Goal: Task Accomplishment & Management: Manage account settings

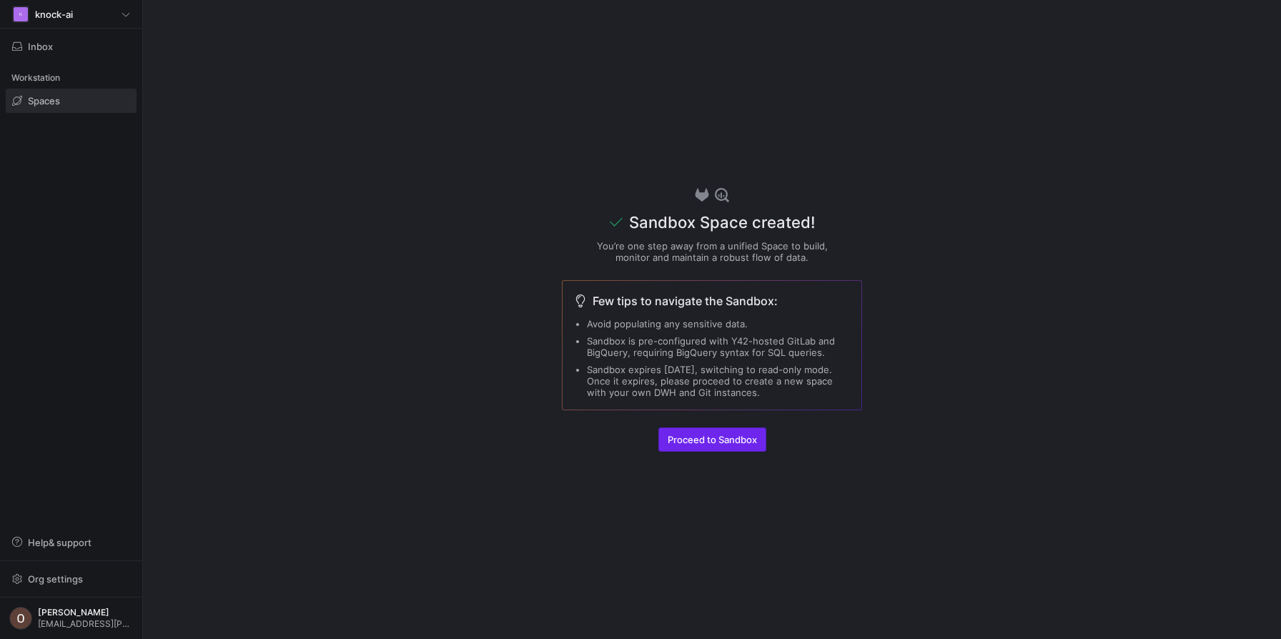
click at [726, 435] on span "Proceed to Sandbox" at bounding box center [712, 439] width 89 height 11
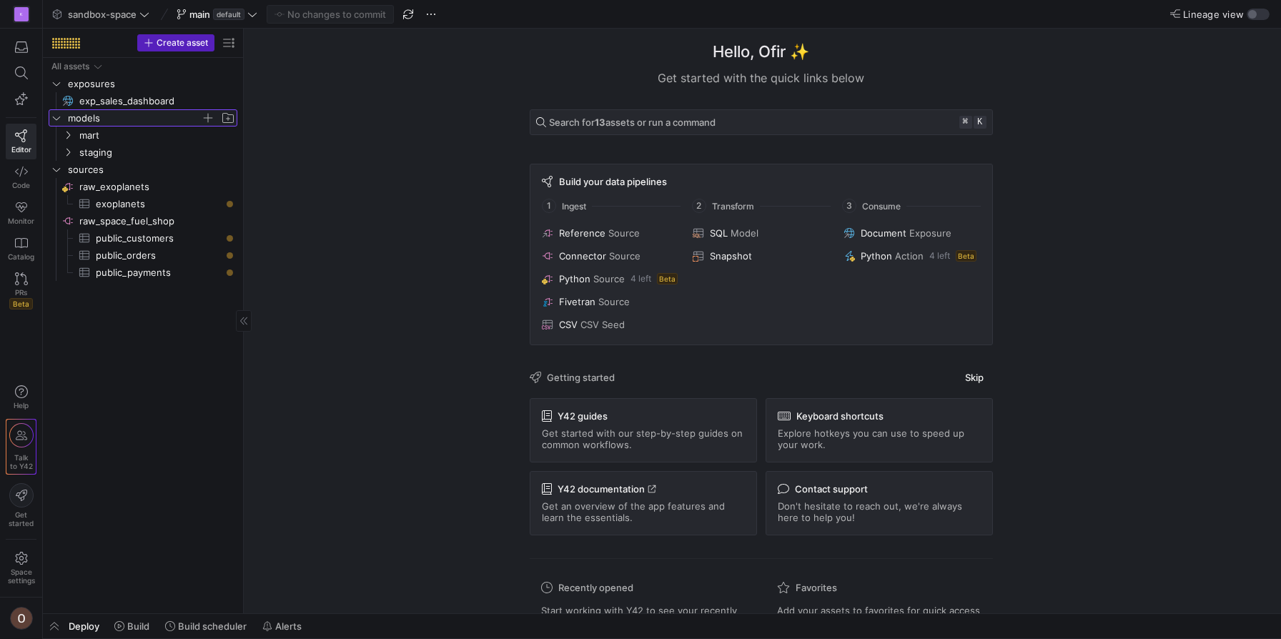
click at [52, 117] on icon "Press SPACE to select this row." at bounding box center [56, 118] width 10 height 9
click at [24, 172] on icon at bounding box center [21, 171] width 13 height 13
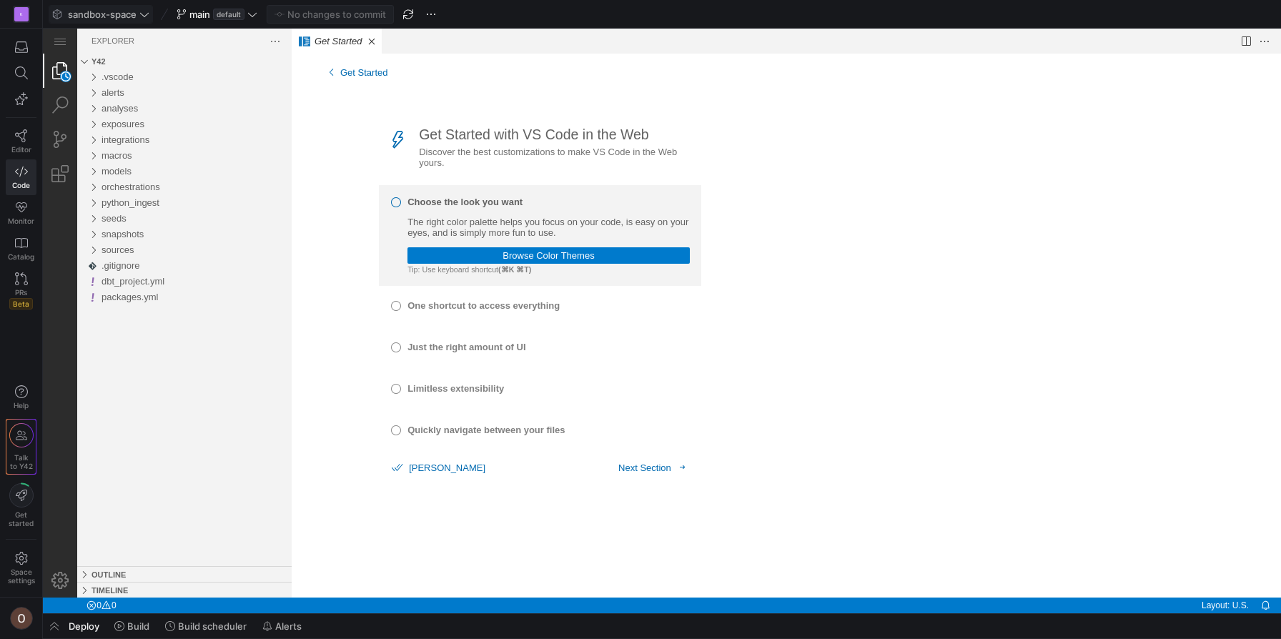
click at [107, 21] on span at bounding box center [100, 14] width 103 height 17
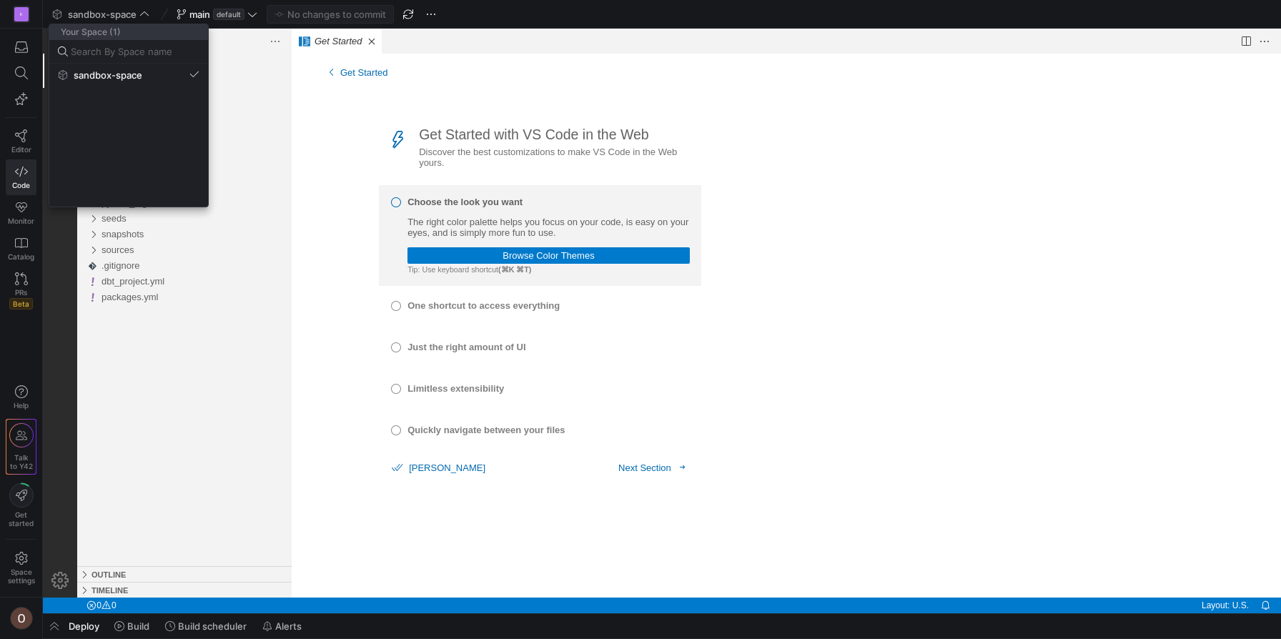
click at [111, 17] on div at bounding box center [640, 319] width 1281 height 639
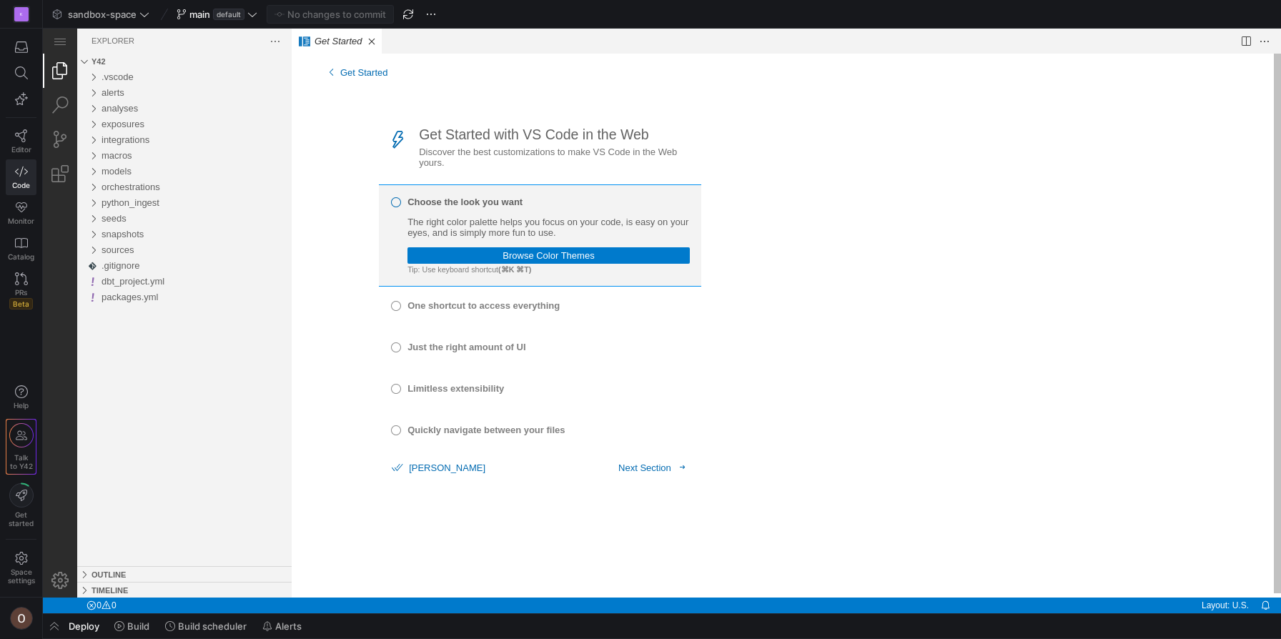
click at [494, 200] on h3 "Choose the look you want" at bounding box center [548, 202] width 282 height 11
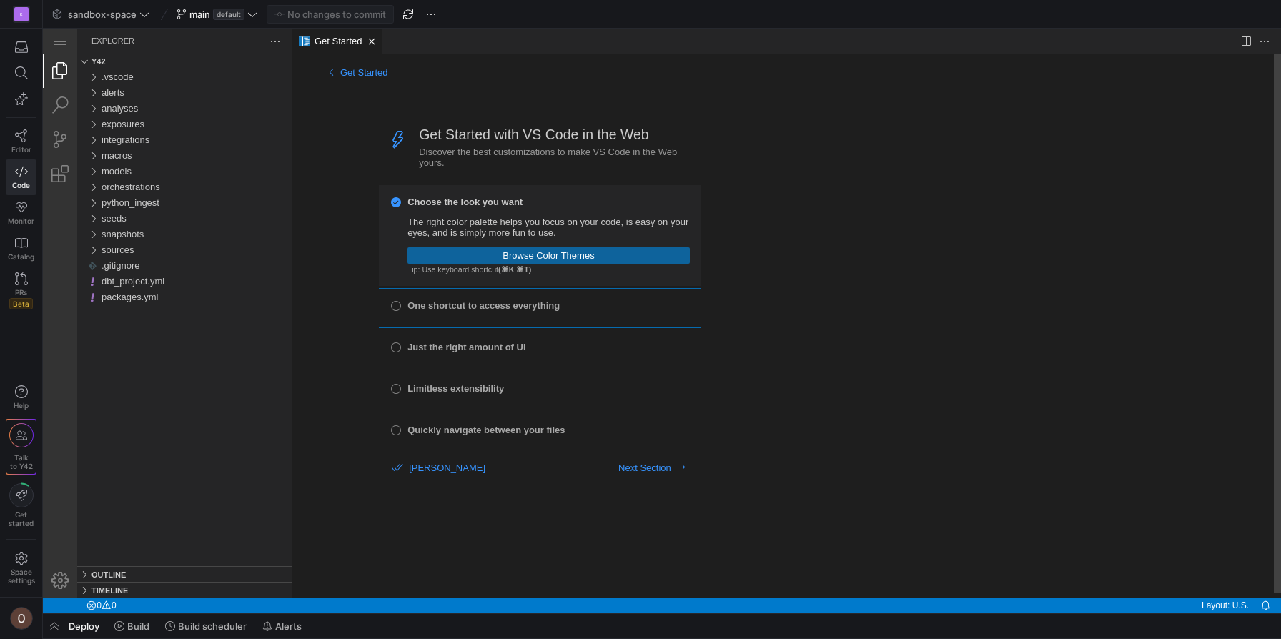
click at [552, 307] on h3 "One shortcut to access everything" at bounding box center [548, 305] width 282 height 11
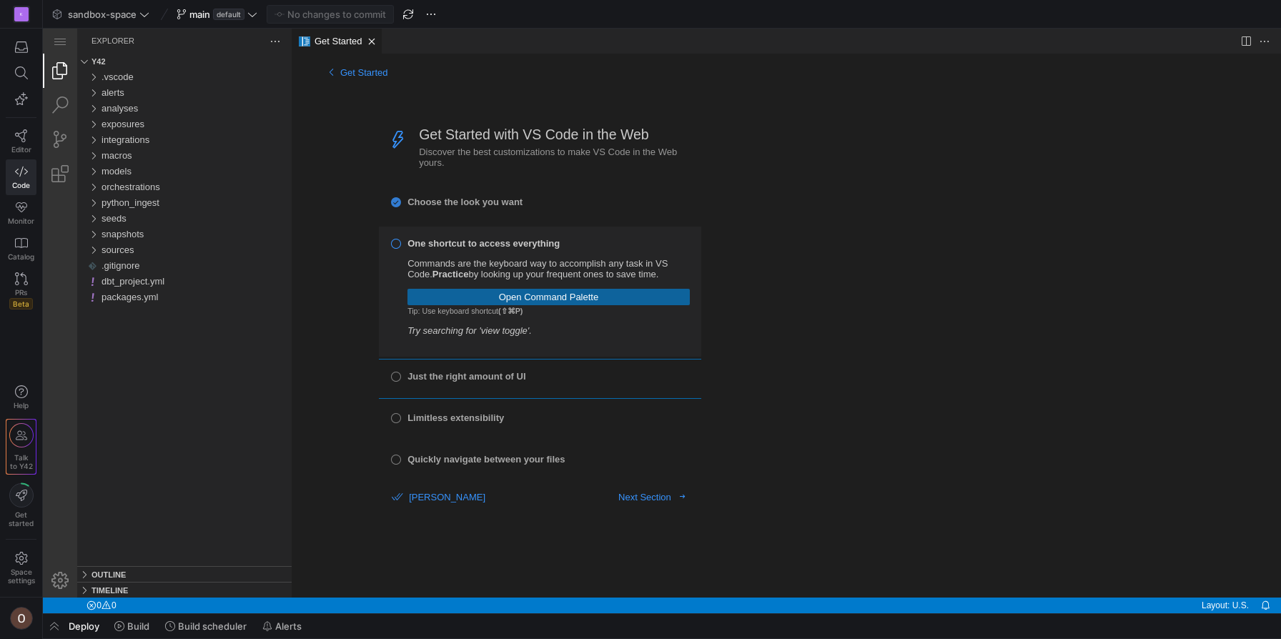
click at [551, 383] on div "Just the right amount of UI The full menu bar is available in the dropdown menu…" at bounding box center [548, 379] width 282 height 16
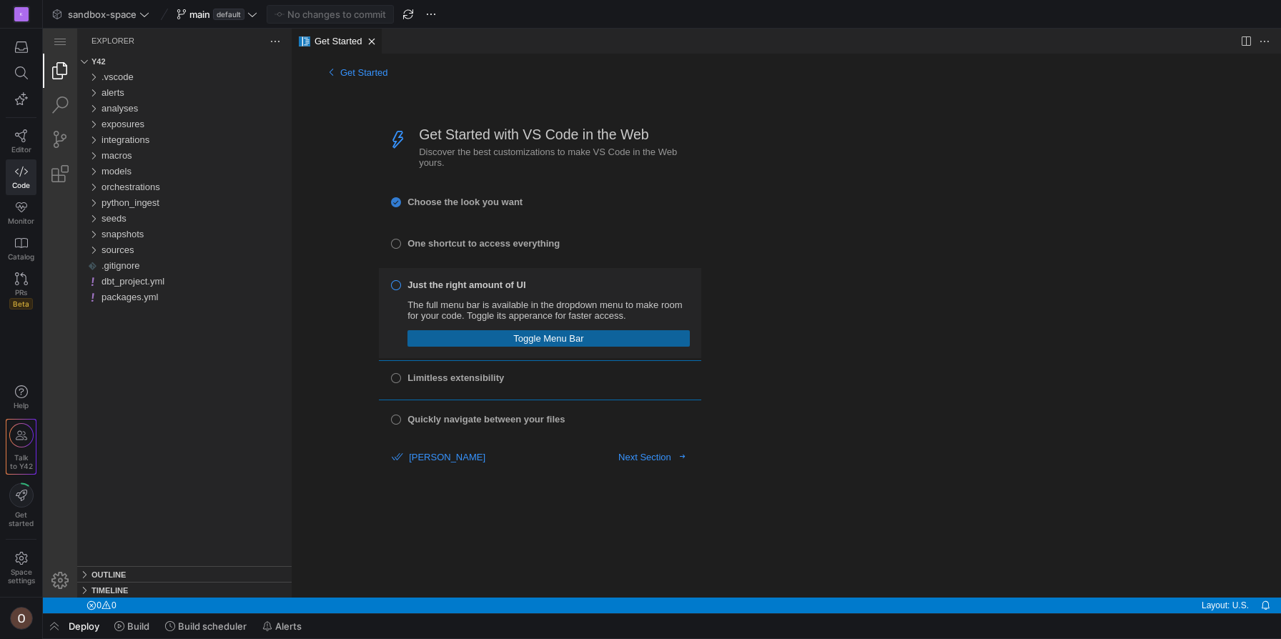
click at [550, 383] on div "Limitless extensibility Extensions are VS Code's power-ups. A growing number ar…" at bounding box center [548, 380] width 282 height 16
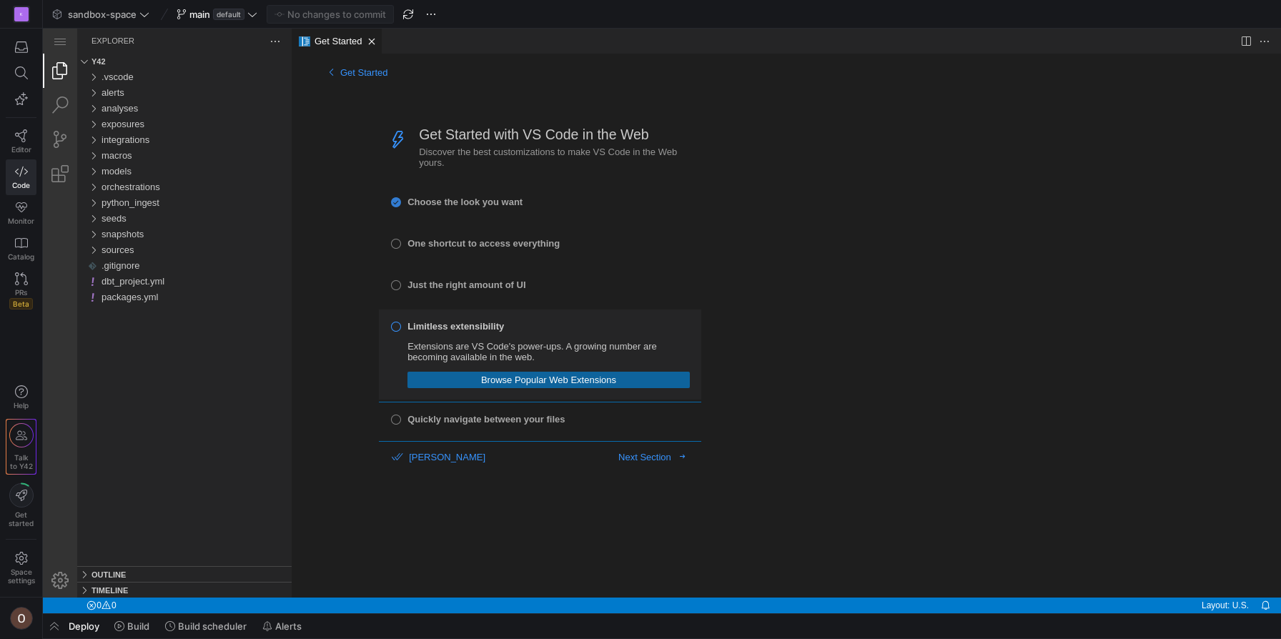
click at [544, 424] on h3 "Quickly navigate between your files" at bounding box center [548, 419] width 282 height 11
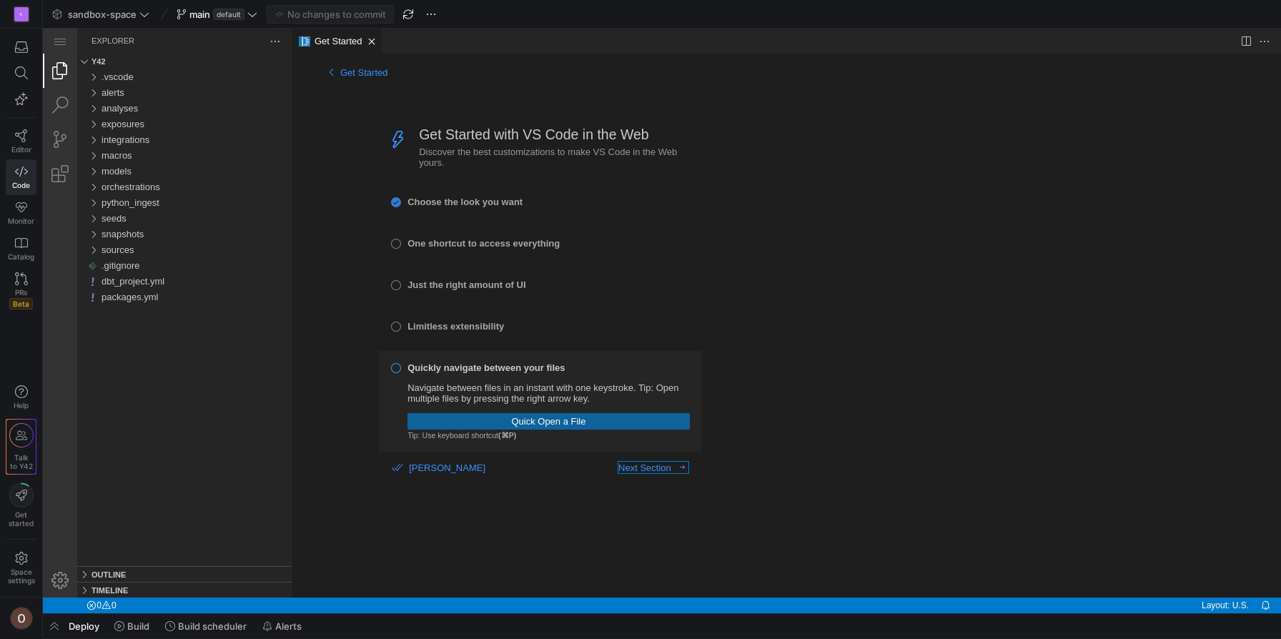
click at [669, 468] on button "Next Section" at bounding box center [653, 467] width 70 height 11
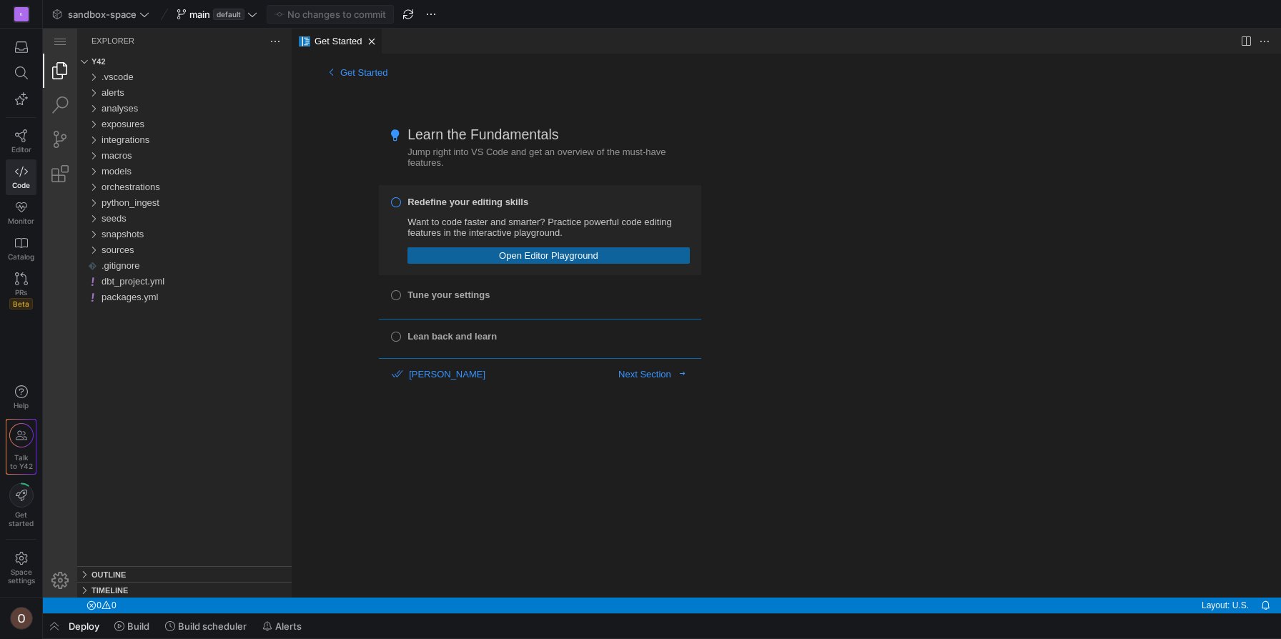
click at [609, 323] on button "Lean back and learn Watch the first in a series of short & practical video tuto…" at bounding box center [540, 338] width 322 height 39
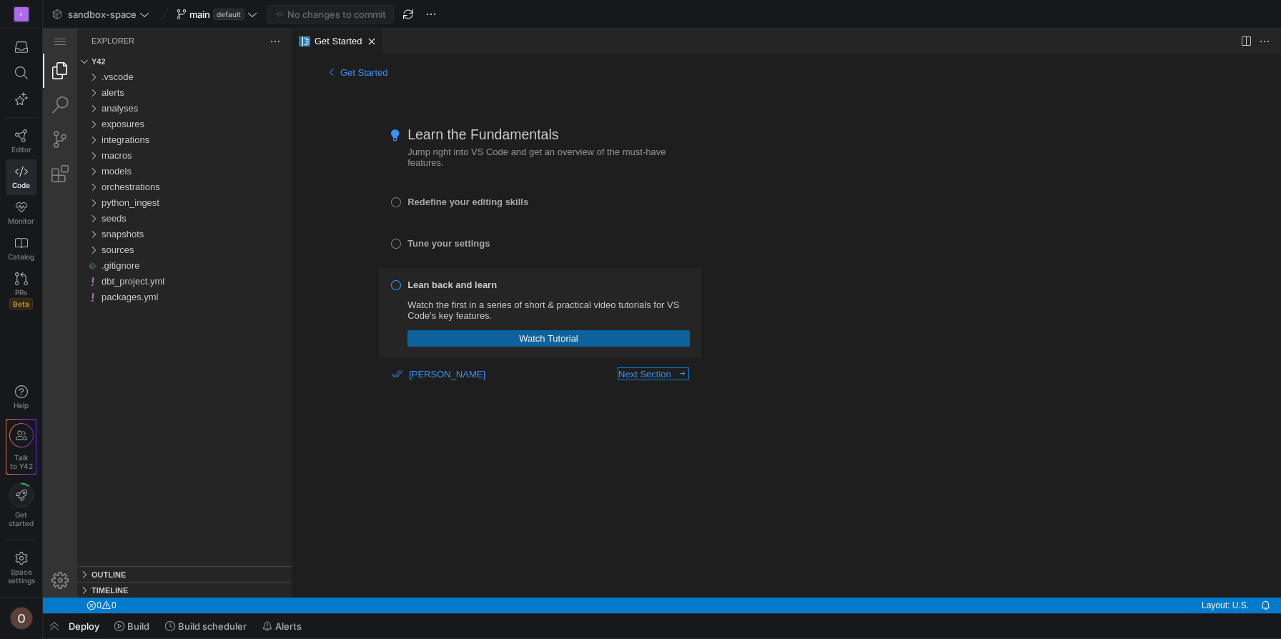
click at [636, 379] on button "Next Section" at bounding box center [653, 373] width 70 height 11
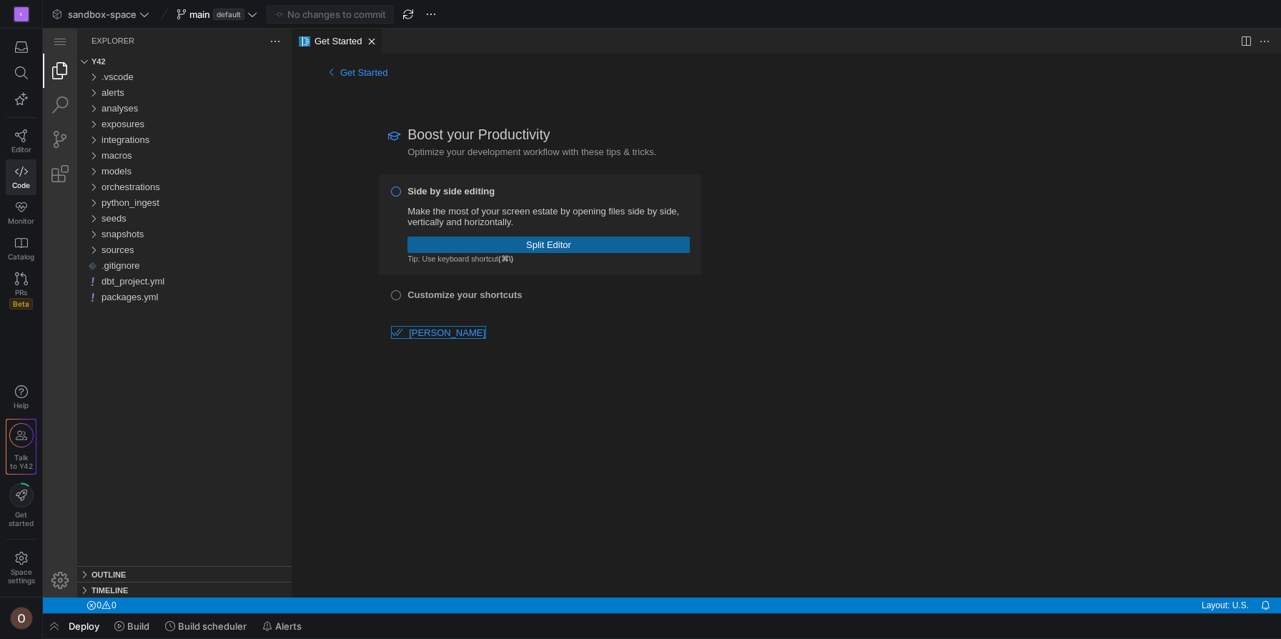
click at [435, 330] on button "[PERSON_NAME]" at bounding box center [439, 332] width 94 height 11
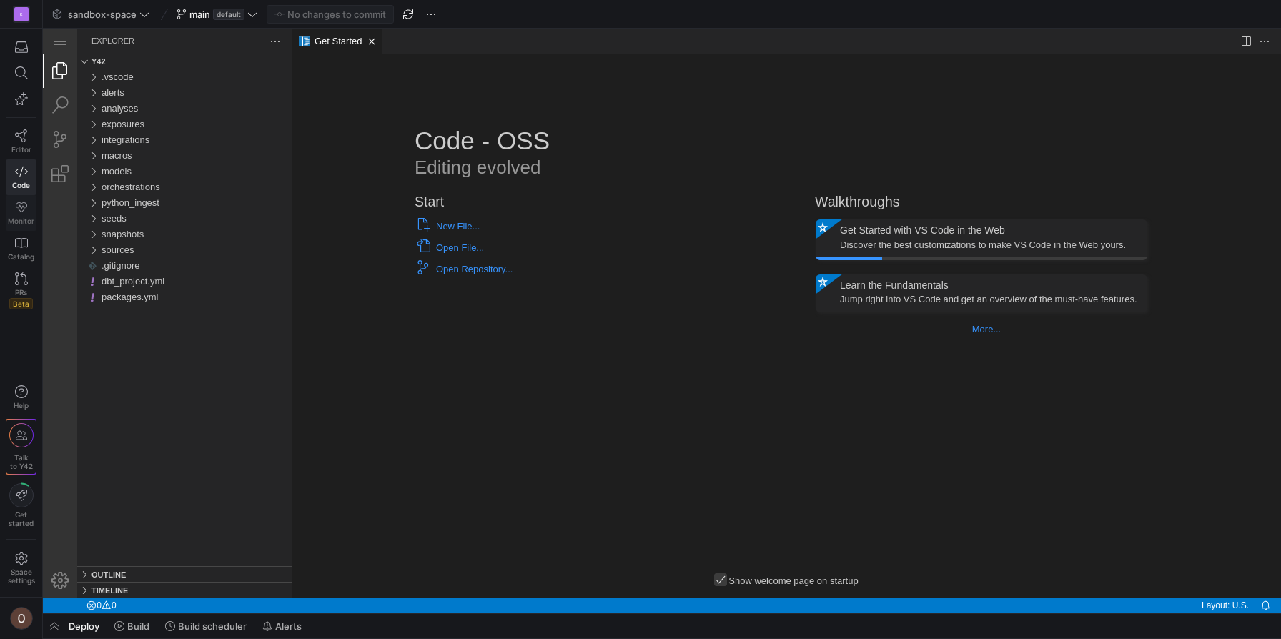
click at [26, 202] on icon at bounding box center [21, 207] width 13 height 13
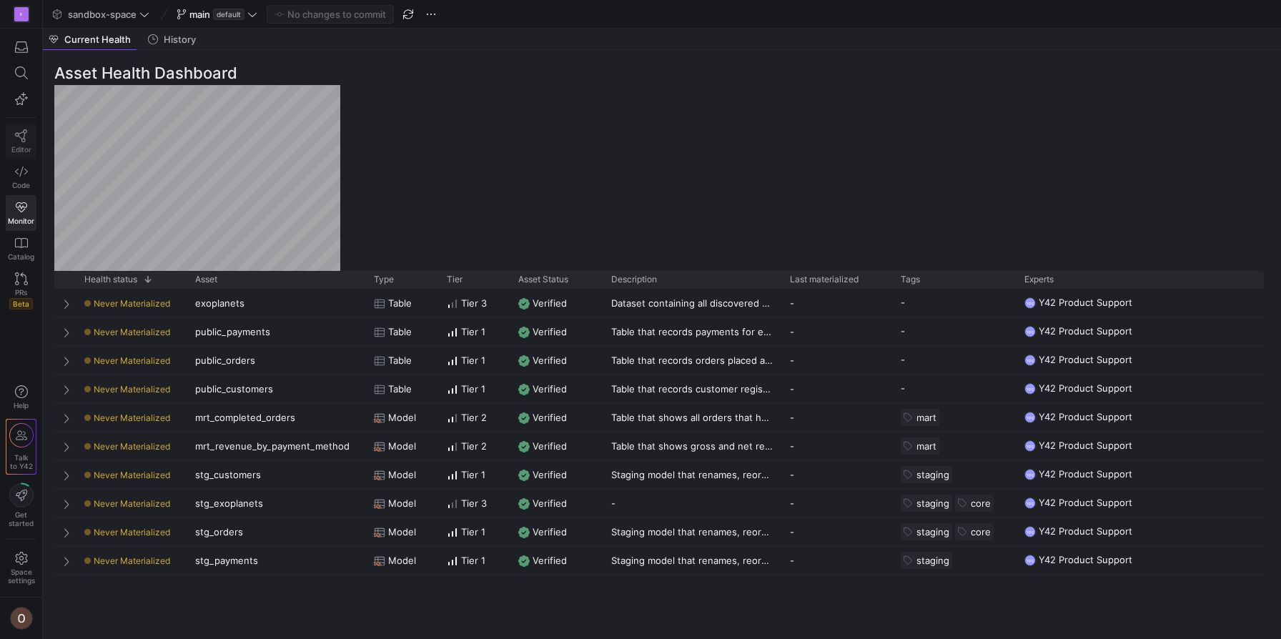
click at [18, 134] on icon at bounding box center [21, 135] width 12 height 13
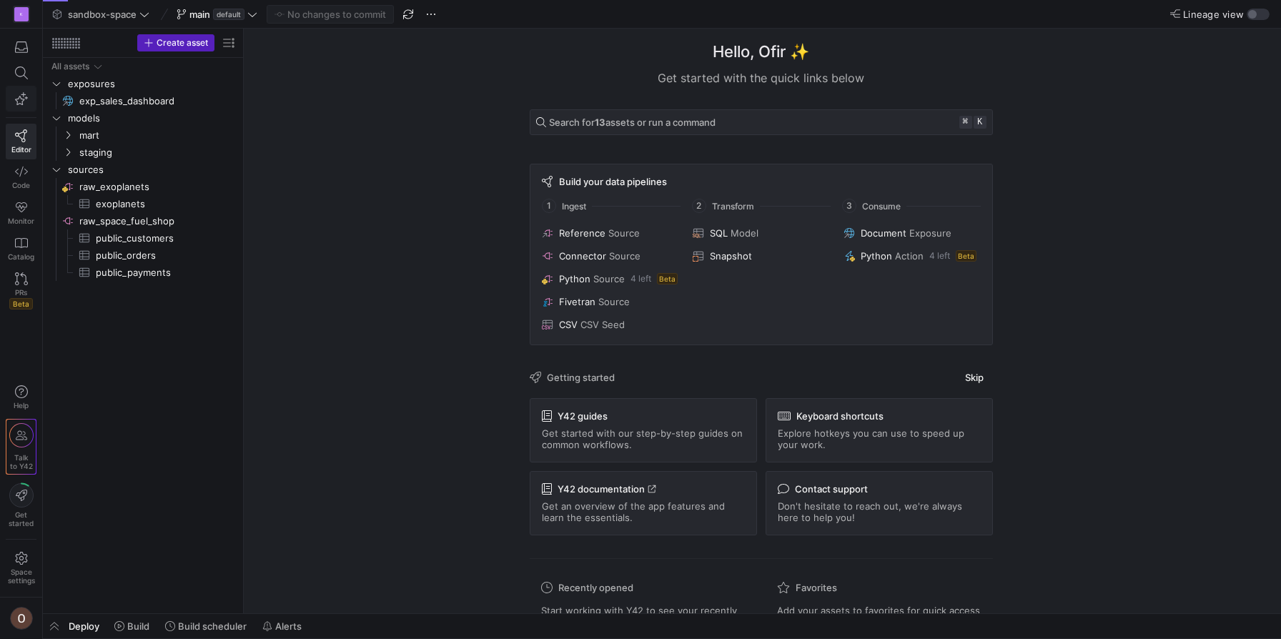
click at [23, 96] on icon "button" at bounding box center [21, 98] width 13 height 13
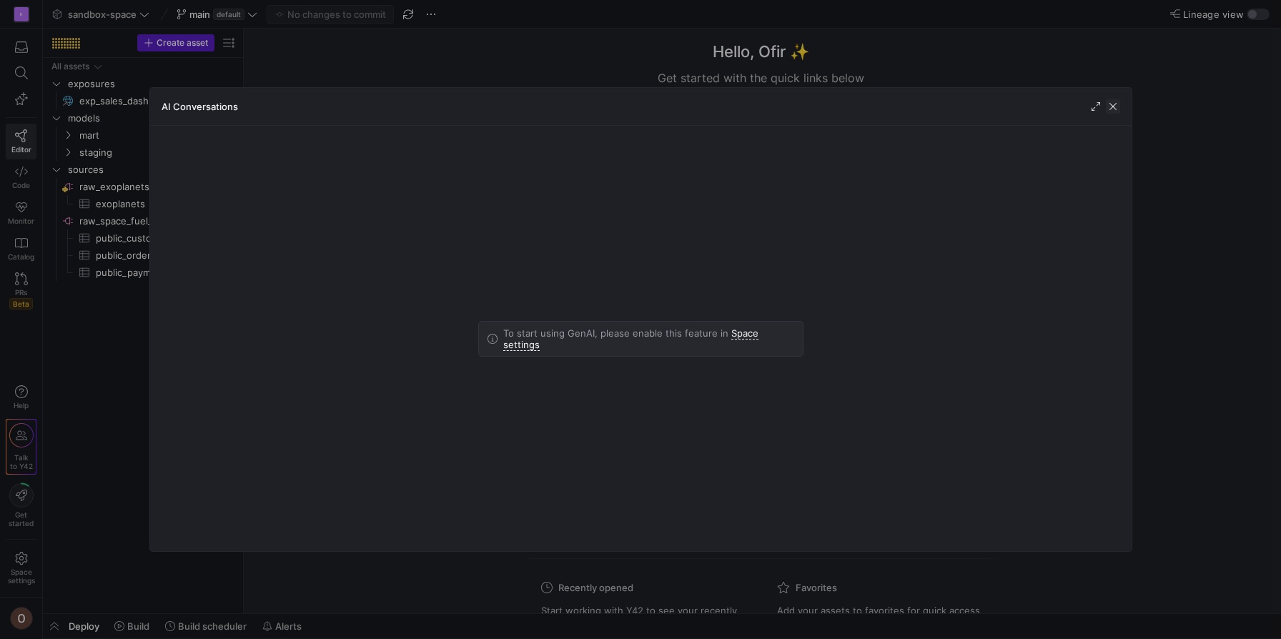
click at [1115, 104] on span "button" at bounding box center [1113, 106] width 14 height 14
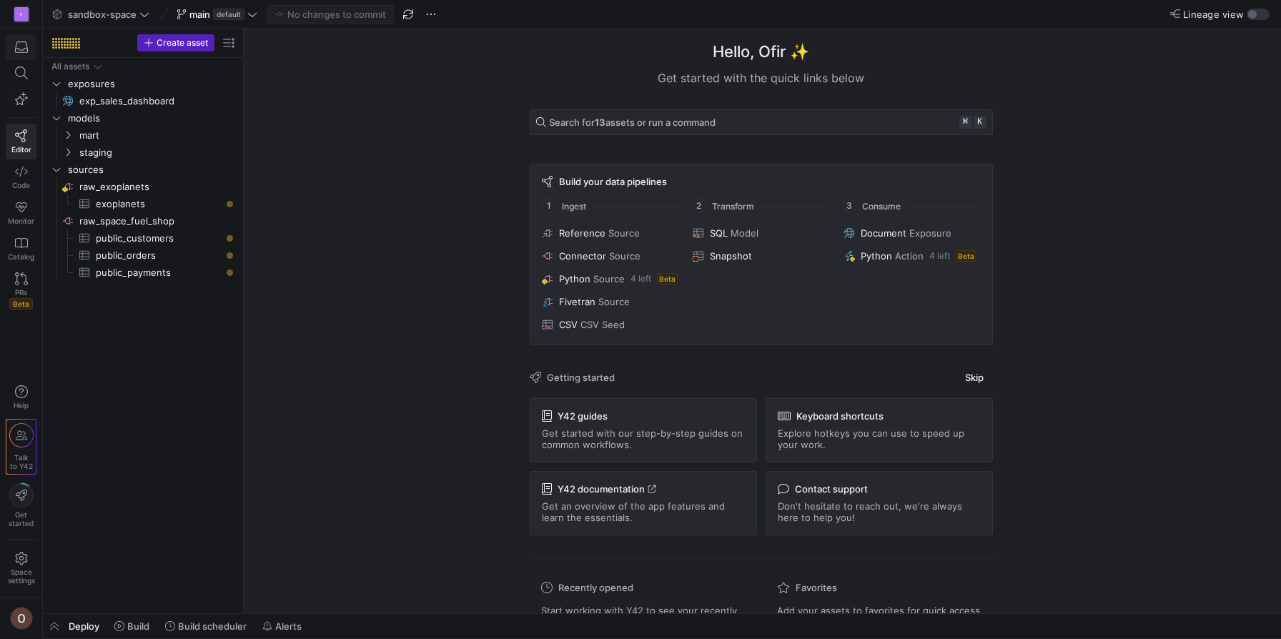
click at [19, 48] on icon "button" at bounding box center [21, 47] width 13 height 13
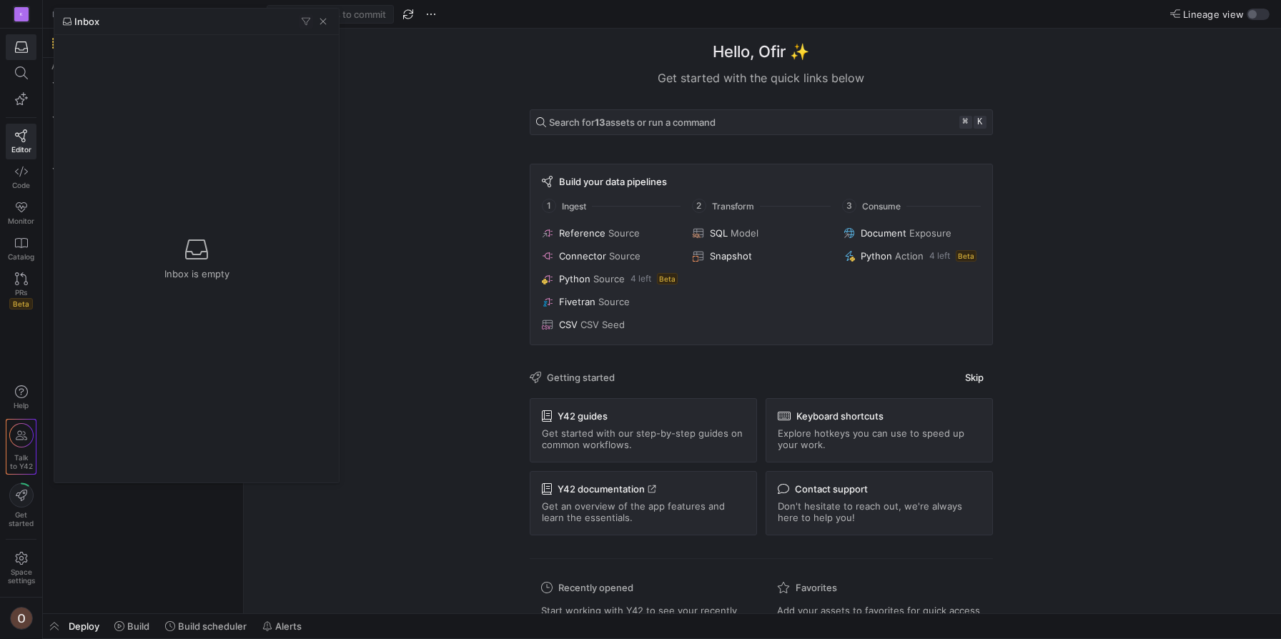
click at [25, 51] on div at bounding box center [640, 319] width 1281 height 639
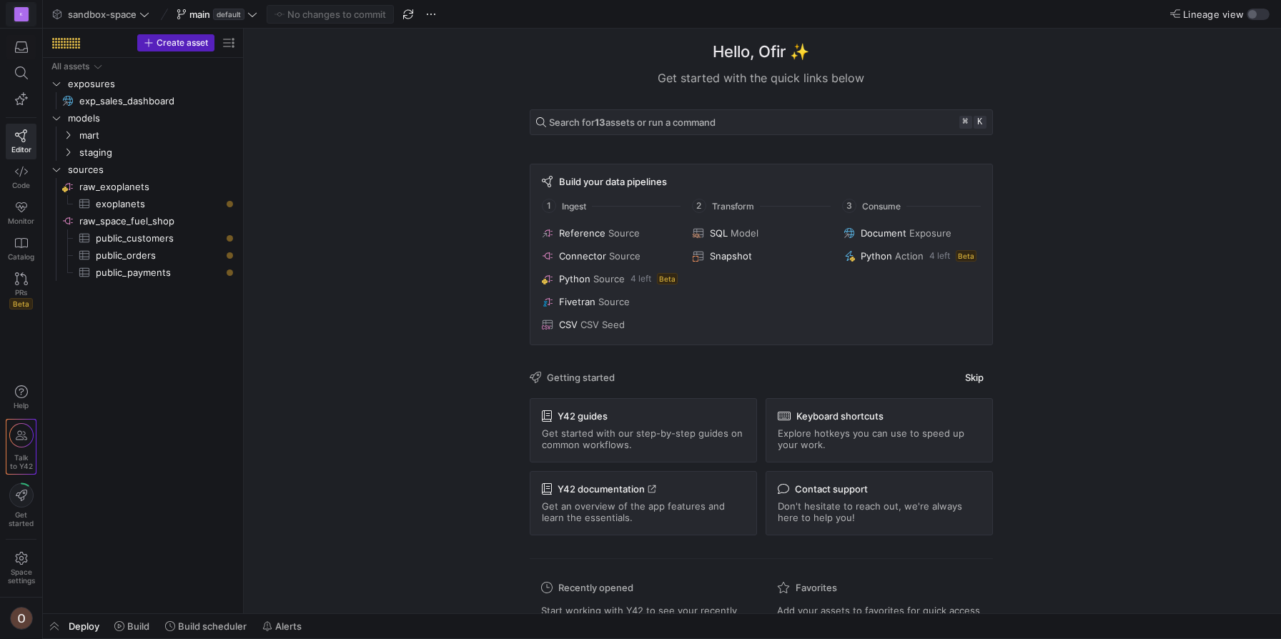
click at [19, 3] on span at bounding box center [20, 14] width 29 height 23
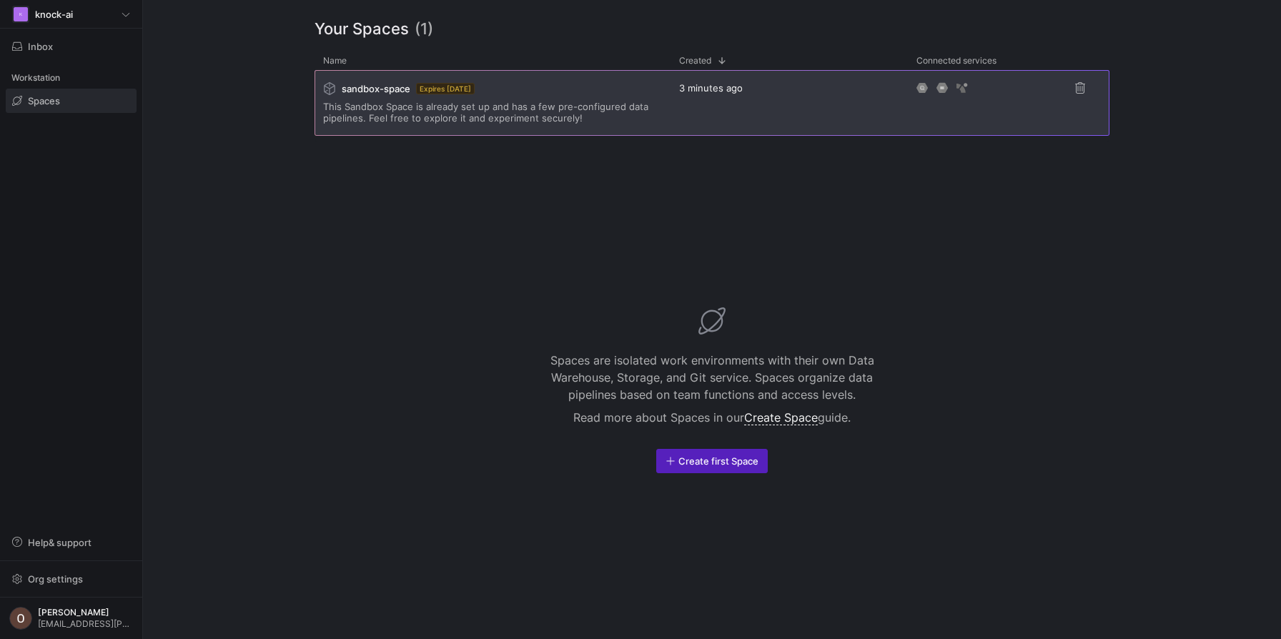
click at [469, 87] on span "Expires [DATE]" at bounding box center [445, 88] width 59 height 11
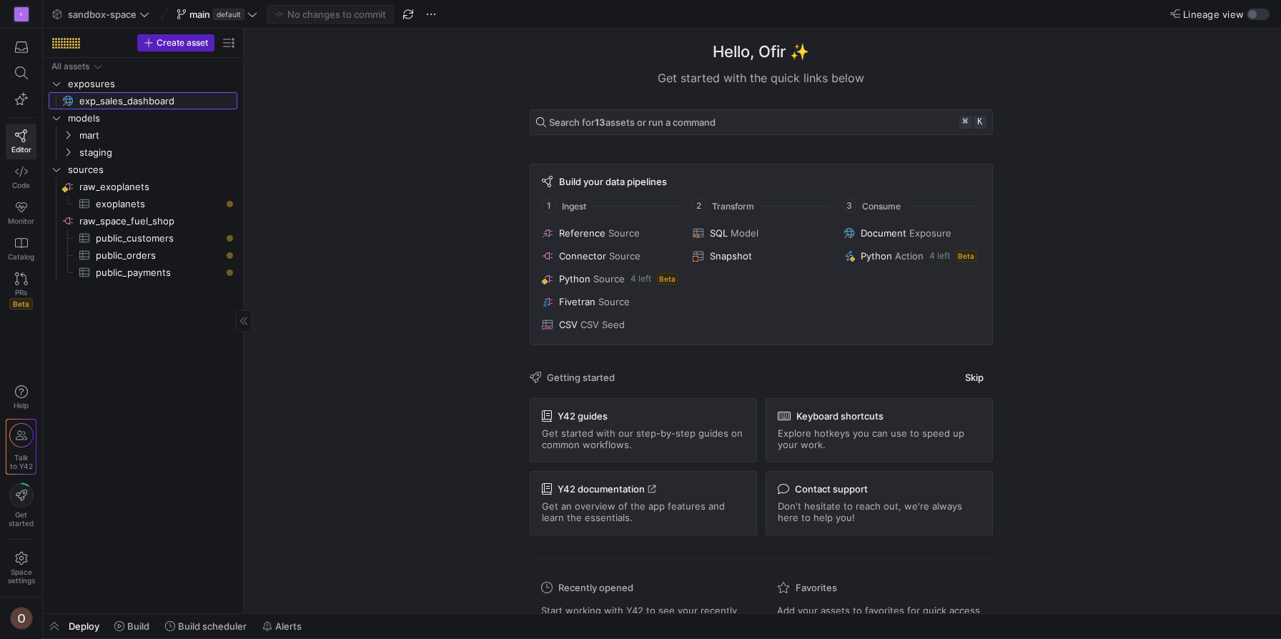
click at [160, 108] on span "exp_sales_dashboard​​​​​" at bounding box center [150, 101] width 142 height 16
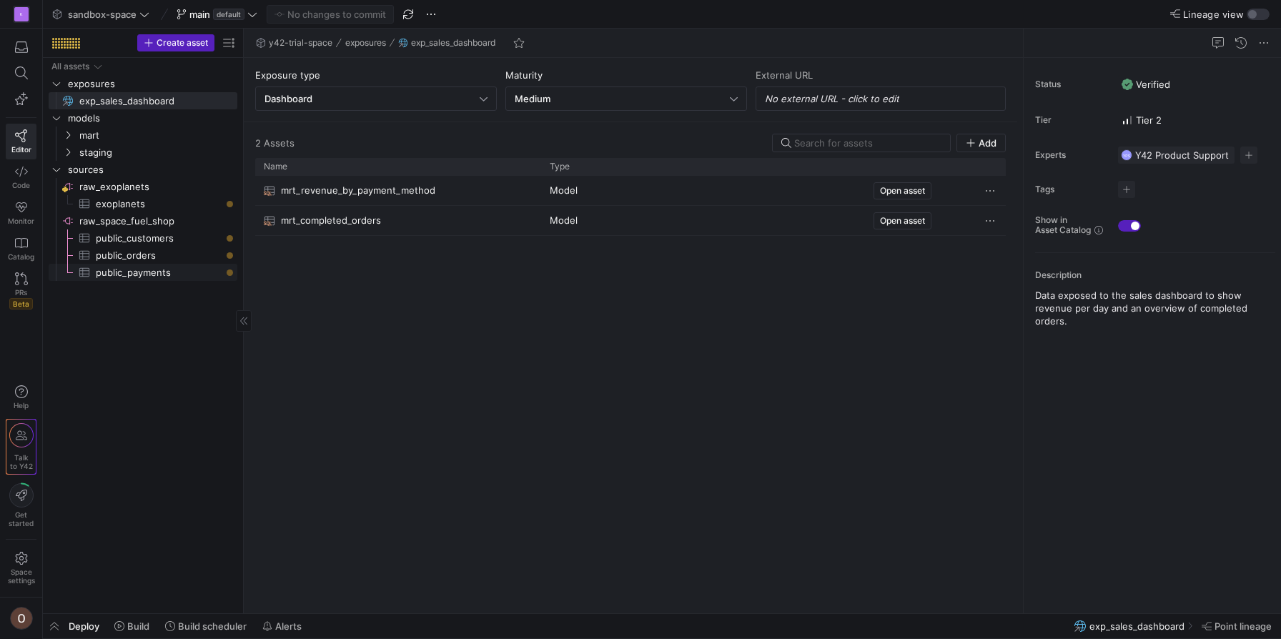
click at [161, 265] on span "public_payments​​​​​​​​​" at bounding box center [158, 272] width 125 height 16
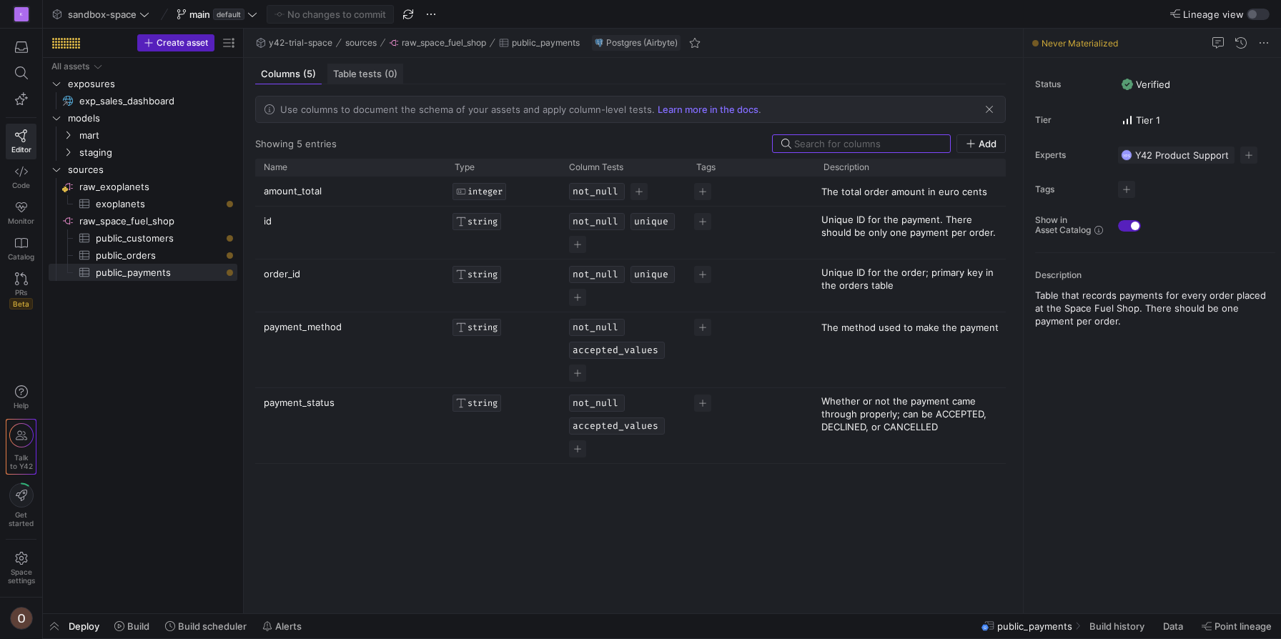
click at [384, 79] on div "Table tests (0)" at bounding box center [365, 74] width 76 height 21
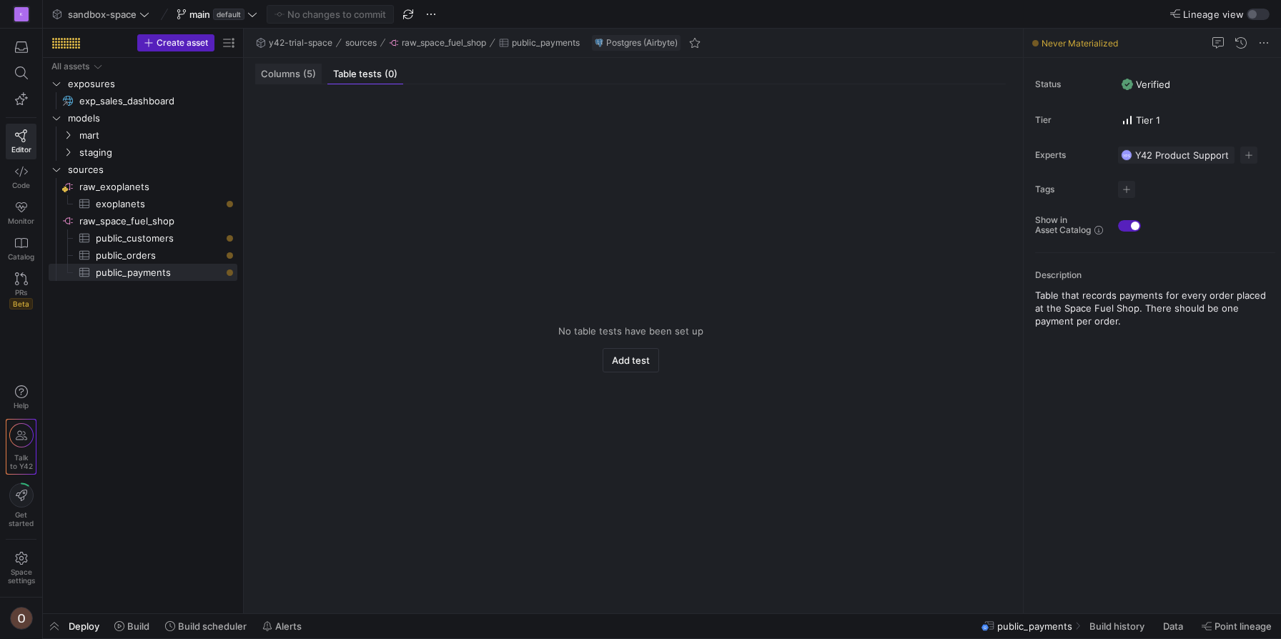
click at [269, 73] on span "Columns (5)" at bounding box center [288, 73] width 55 height 9
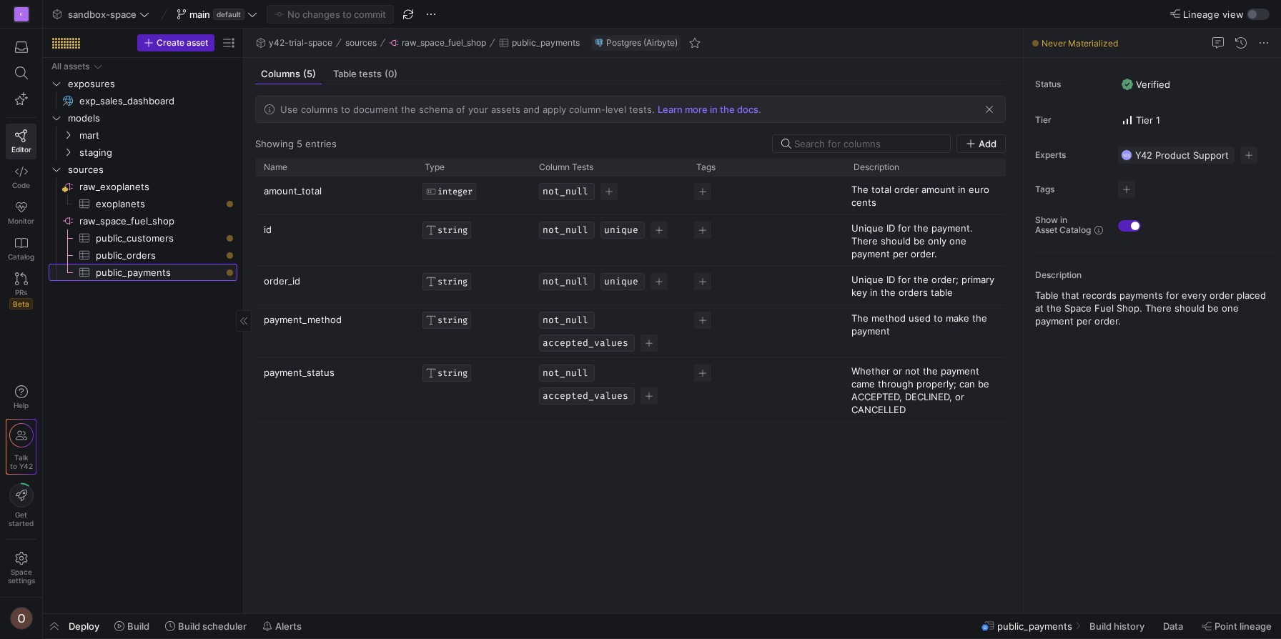
click at [229, 272] on div "Press SPACE to select this row." at bounding box center [230, 272] width 6 height 6
click at [227, 256] on div "Press SPACE to select this row." at bounding box center [230, 255] width 6 height 6
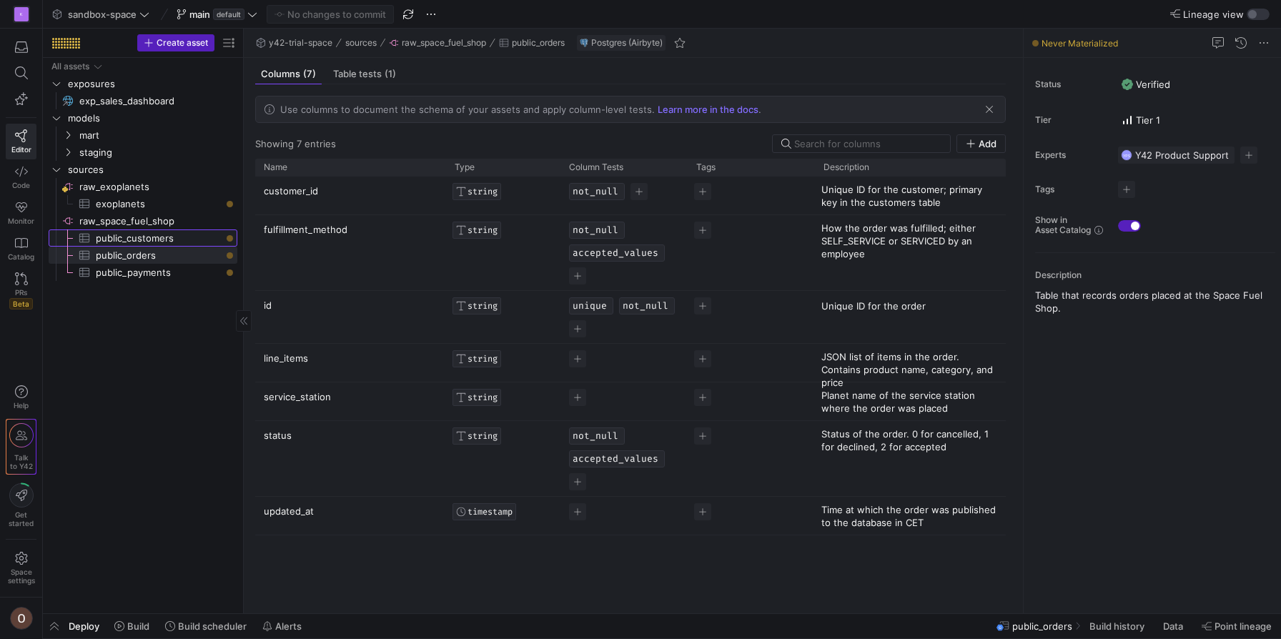
click at [224, 240] on y42-entity-health-indicator "Press SPACE to select this row." at bounding box center [229, 237] width 11 height 11
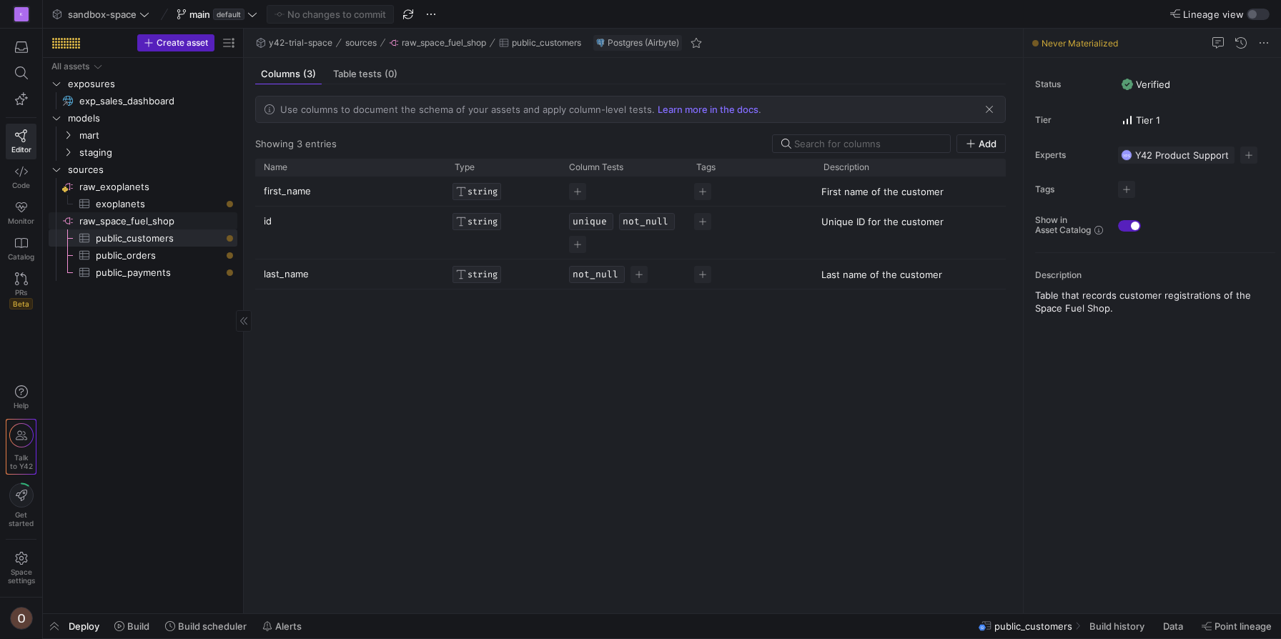
click at [216, 218] on span "raw_space_fuel_shop​​​​​​​​" at bounding box center [157, 221] width 156 height 16
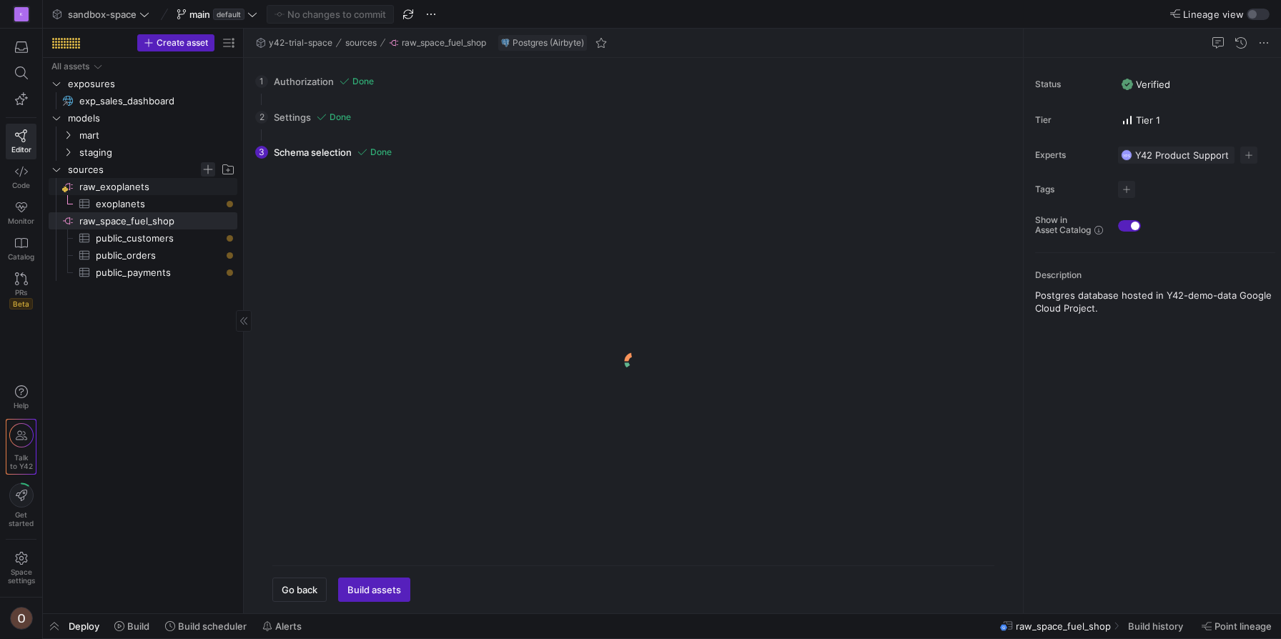
click at [207, 176] on span "sources" at bounding box center [142, 170] width 187 height 16
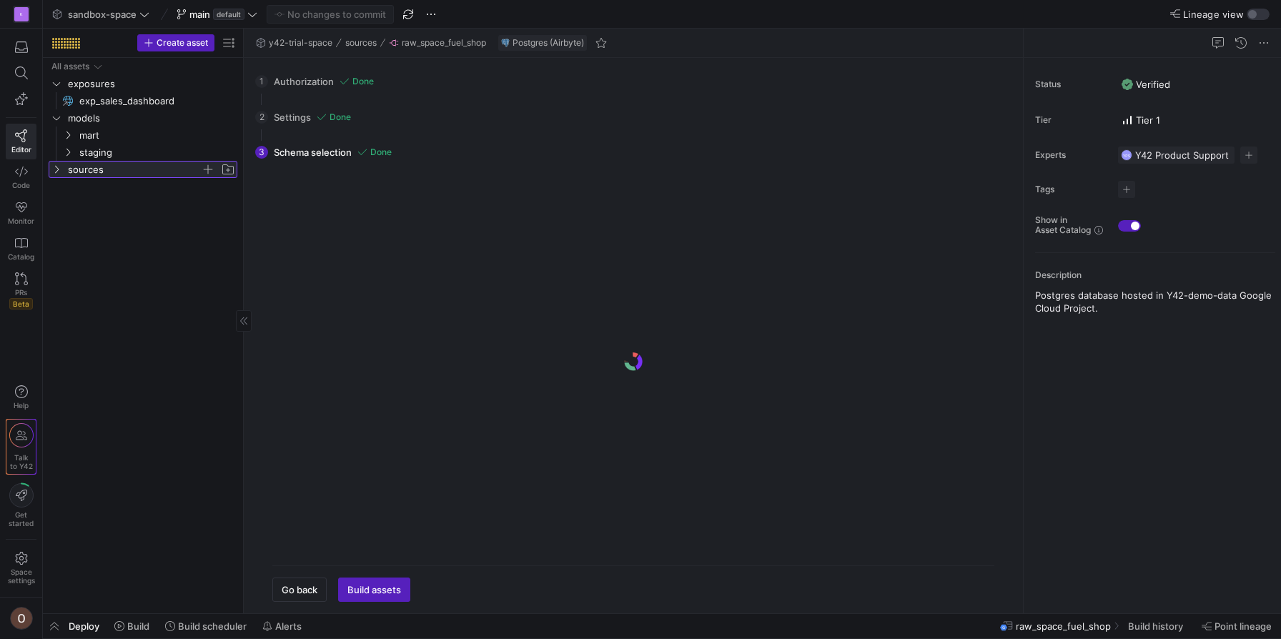
click at [207, 176] on span "button" at bounding box center [208, 169] width 14 height 14
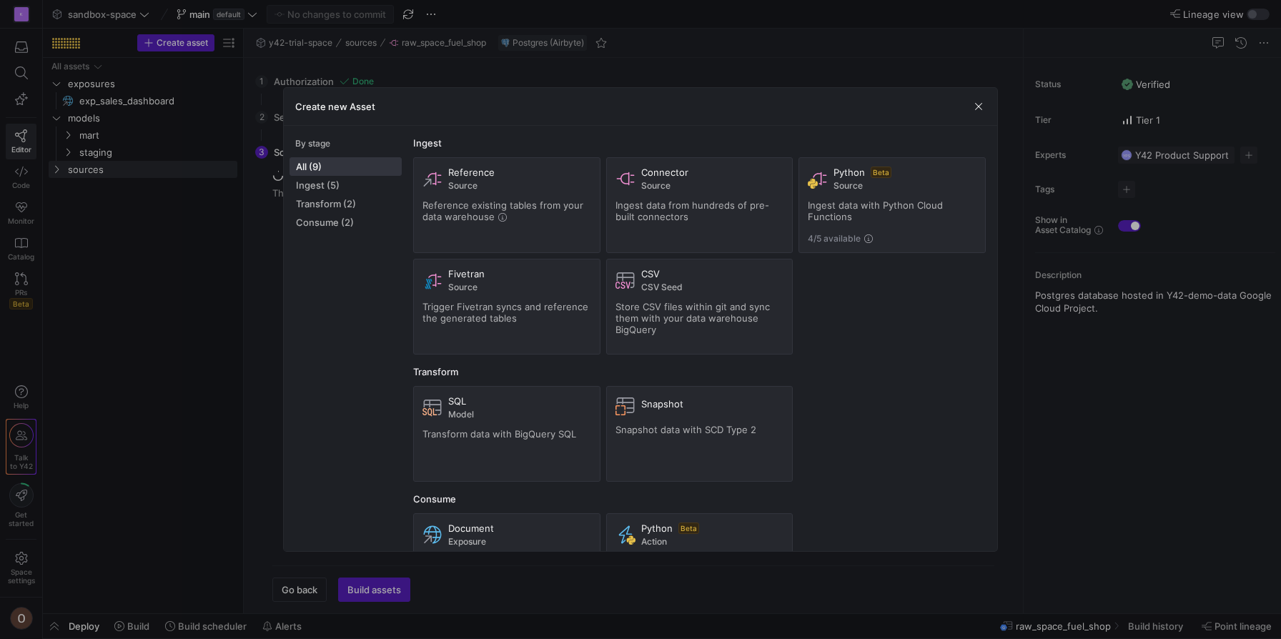
click at [161, 179] on div at bounding box center [640, 319] width 1281 height 639
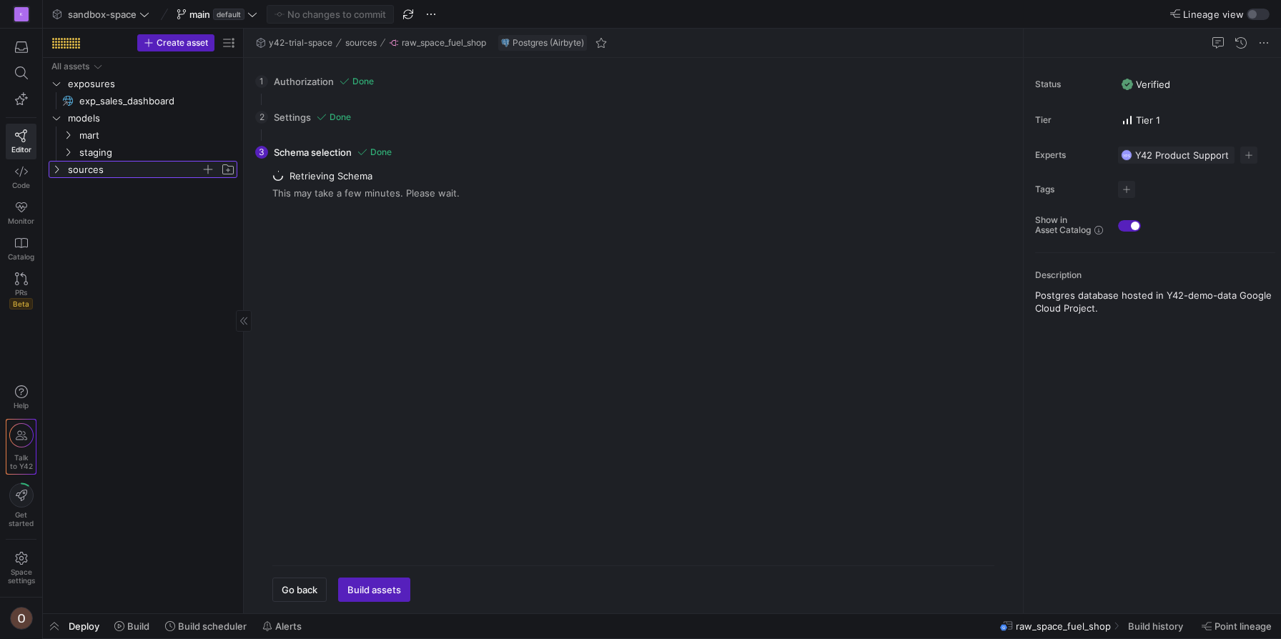
click at [68, 174] on span "sources" at bounding box center [134, 170] width 133 height 16
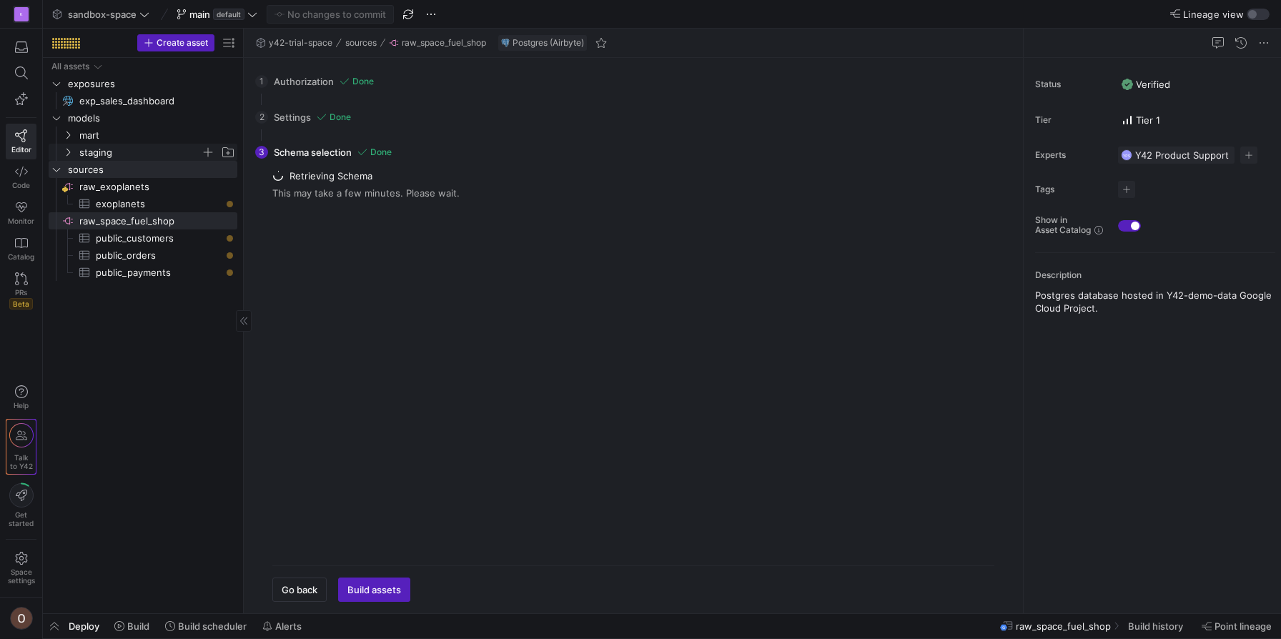
click at [74, 144] on span "staging" at bounding box center [149, 152] width 176 height 16
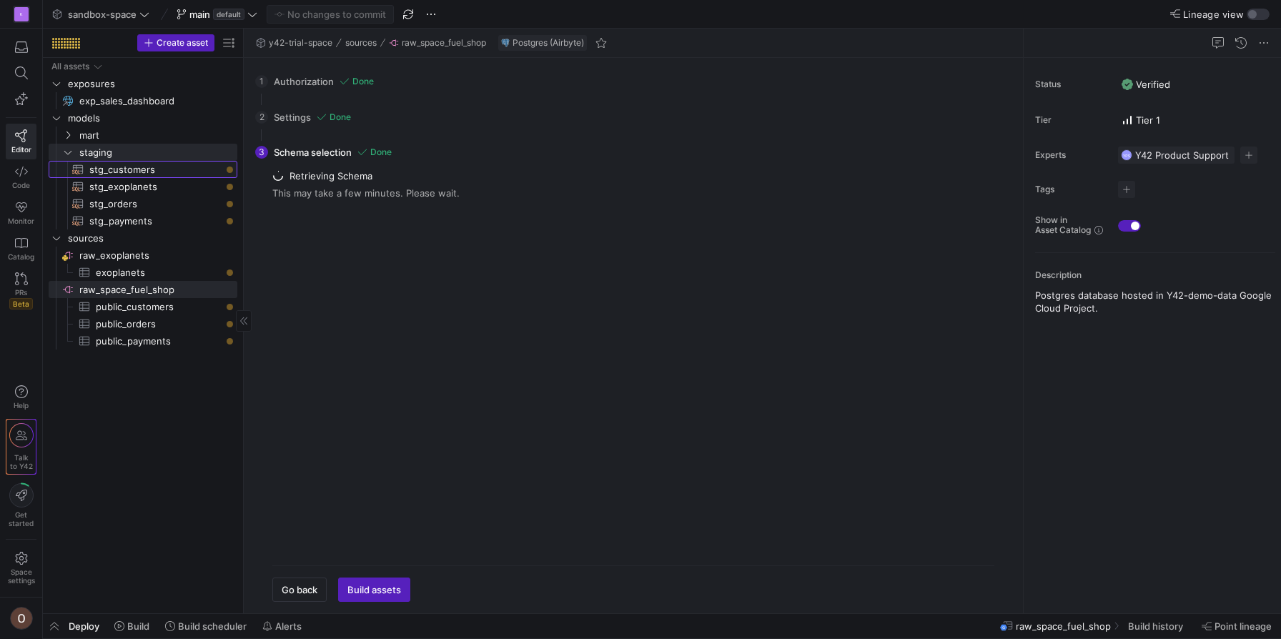
click at [88, 167] on span "stg_customers​​​​​​​​​​" at bounding box center [154, 170] width 164 height 16
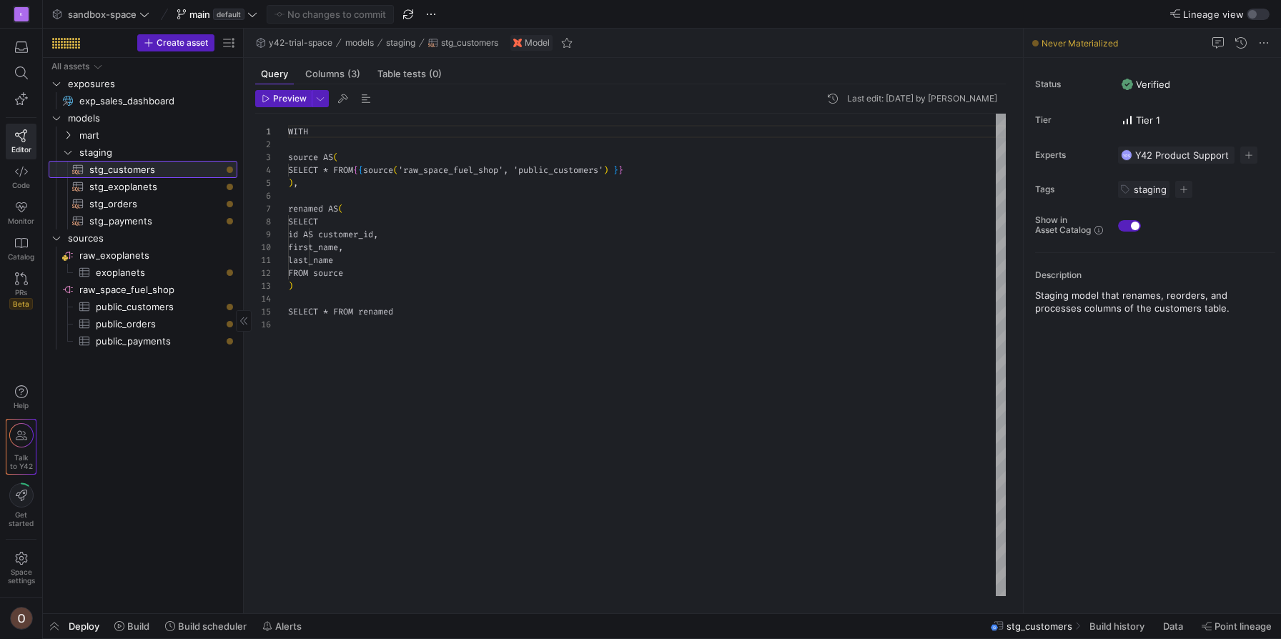
scroll to position [129, 0]
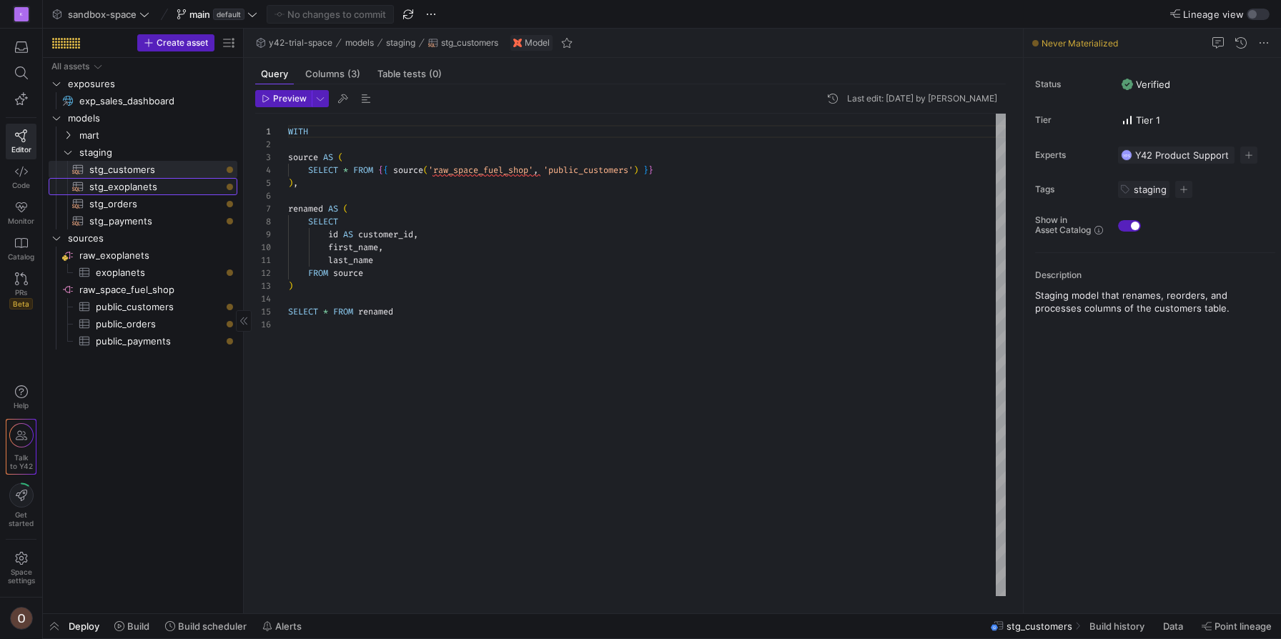
click at [101, 188] on span "stg_exoplanets​​​​​​​​​​" at bounding box center [154, 187] width 131 height 16
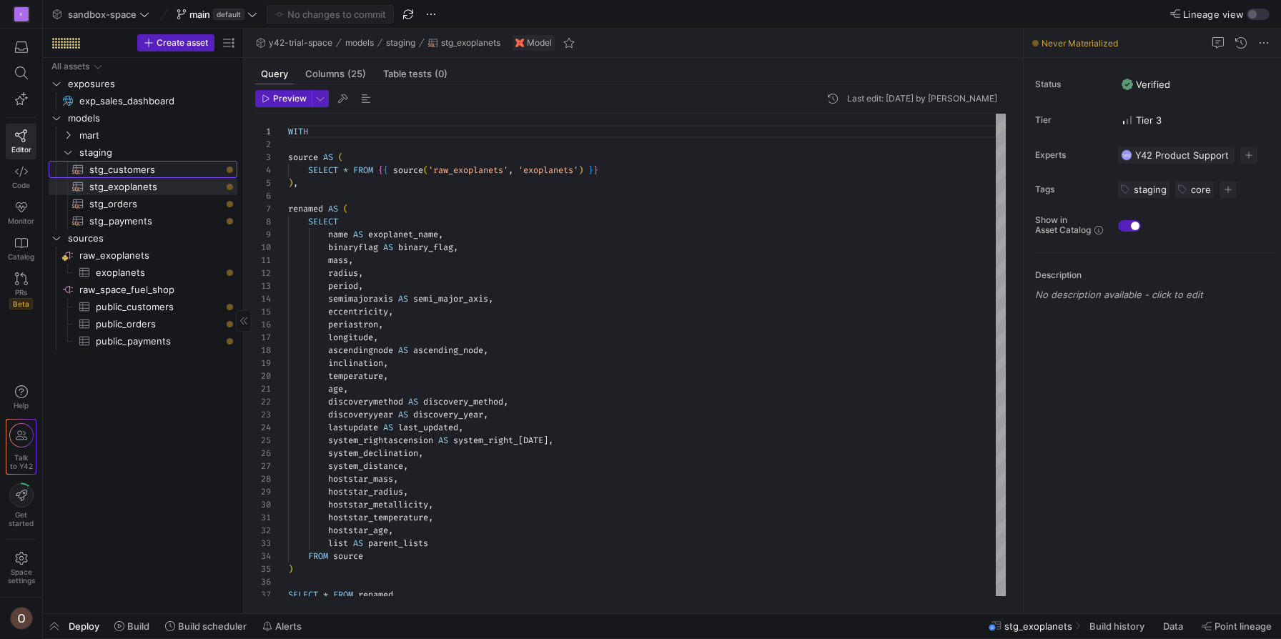
click at [109, 171] on span "stg_customers​​​​​​​​​​" at bounding box center [154, 170] width 131 height 16
type textarea "WITH source AS ( SELECT * FROM {{ source('raw_space_fuel_shop', 'public_custome…"
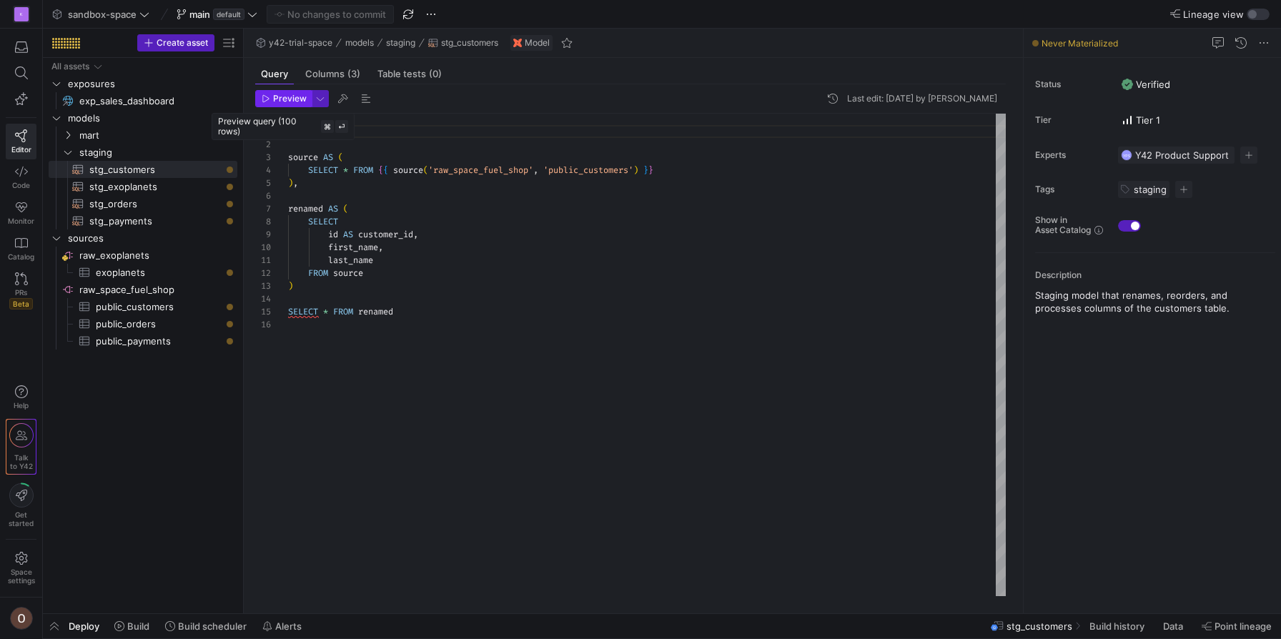
click at [281, 103] on span "Preview" at bounding box center [290, 99] width 34 height 10
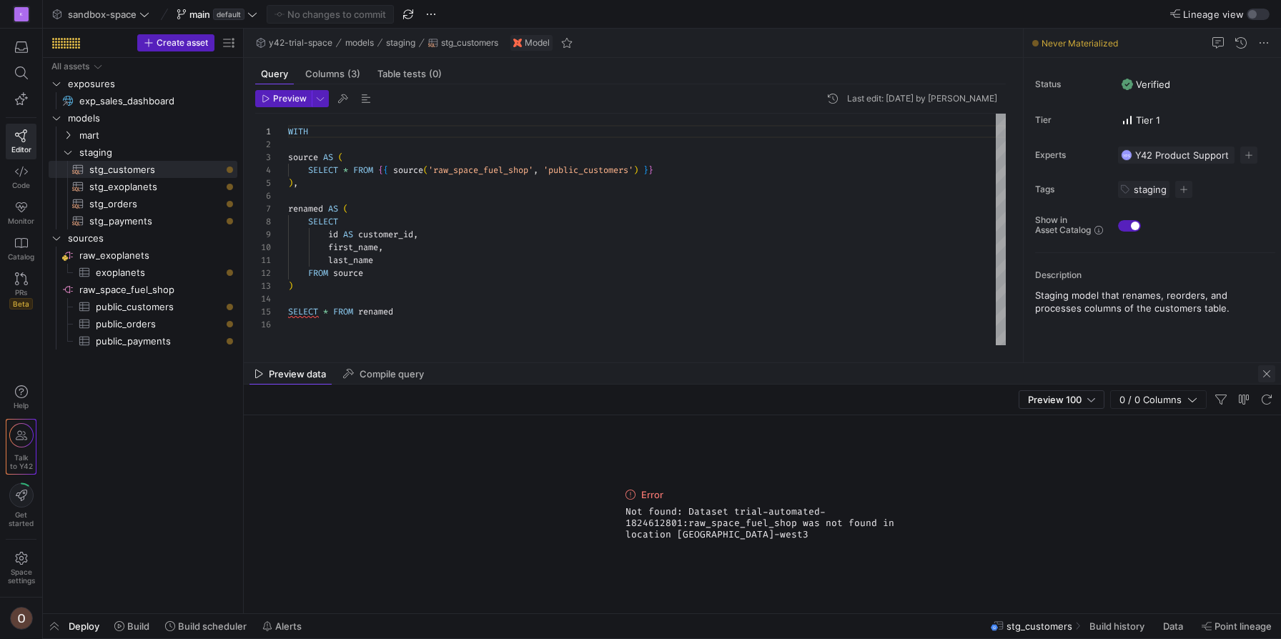
click at [1272, 374] on span "button" at bounding box center [1266, 373] width 17 height 17
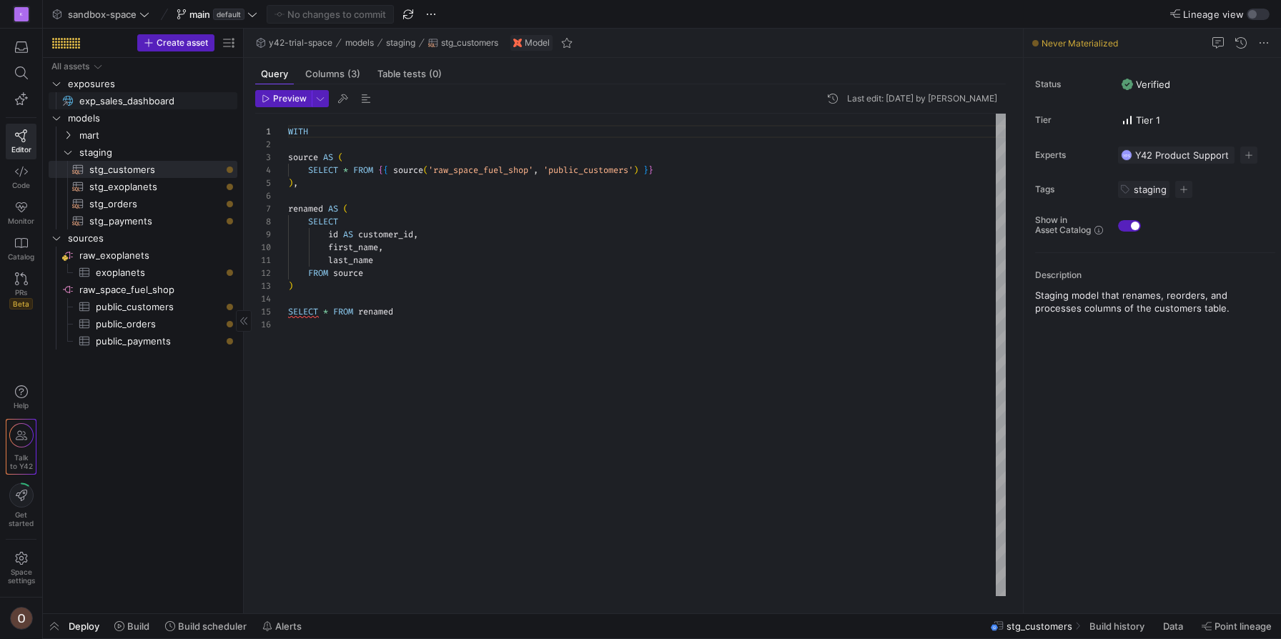
click at [97, 98] on span "exp_sales_dashboard​​​​​" at bounding box center [150, 101] width 142 height 16
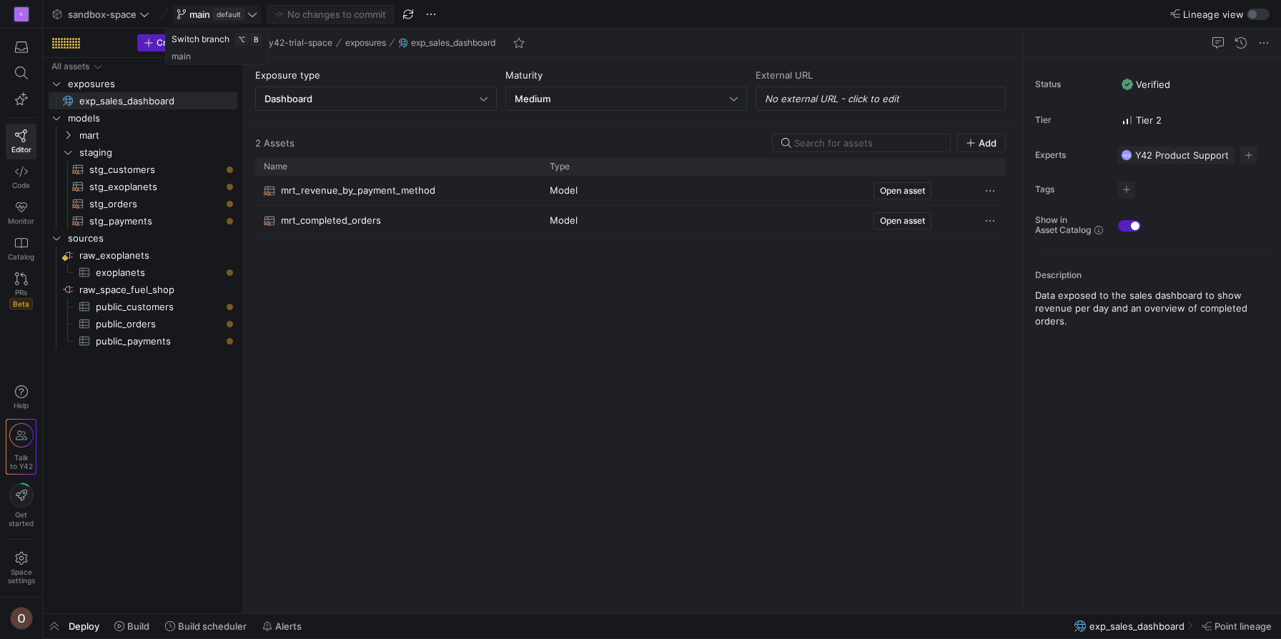
click at [198, 14] on span "main" at bounding box center [199, 14] width 21 height 11
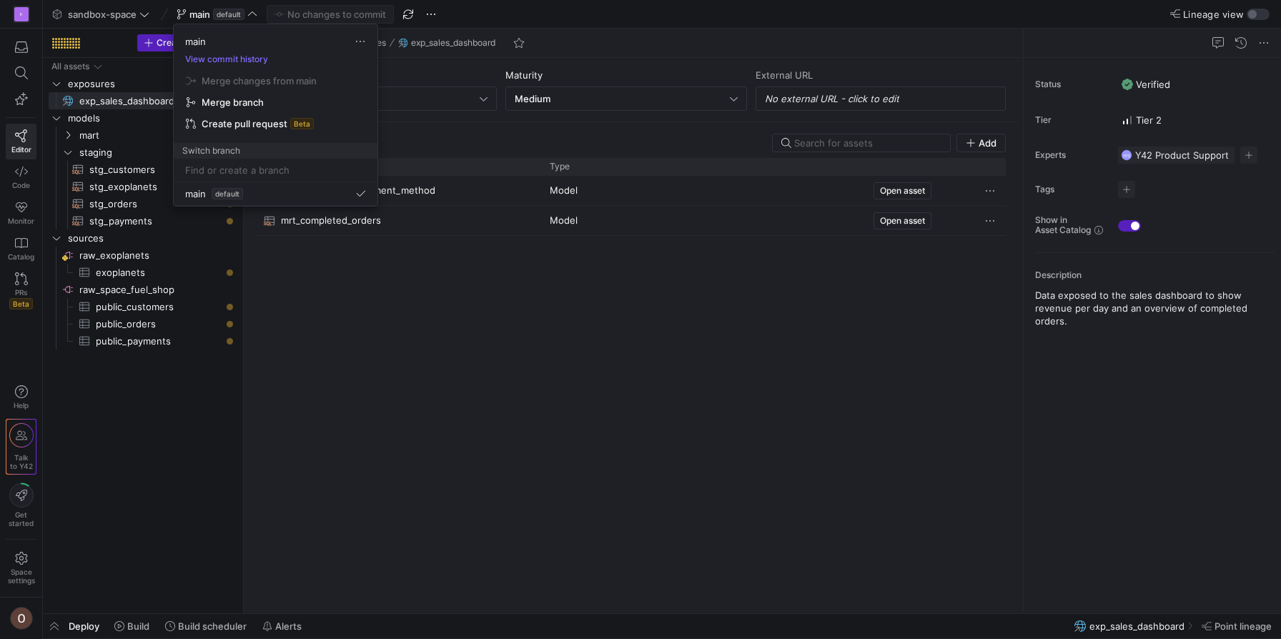
click at [109, 12] on div at bounding box center [640, 319] width 1281 height 639
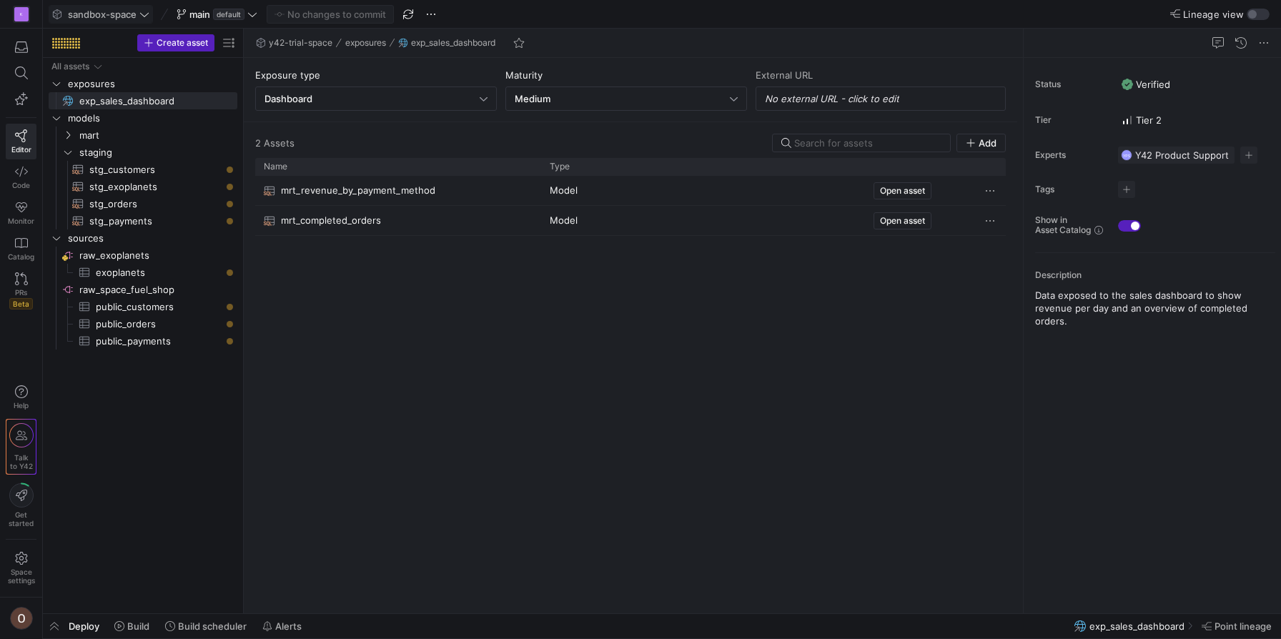
click at [124, 16] on span "sandbox-space" at bounding box center [102, 14] width 69 height 11
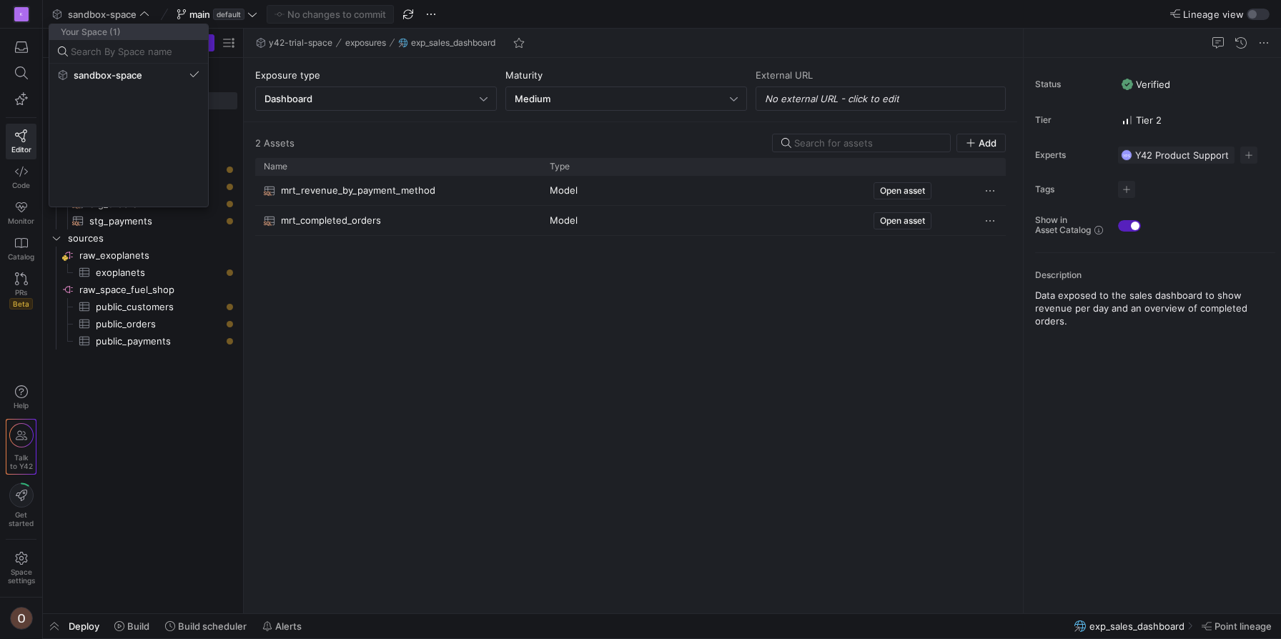
click at [219, 18] on div at bounding box center [640, 319] width 1281 height 639
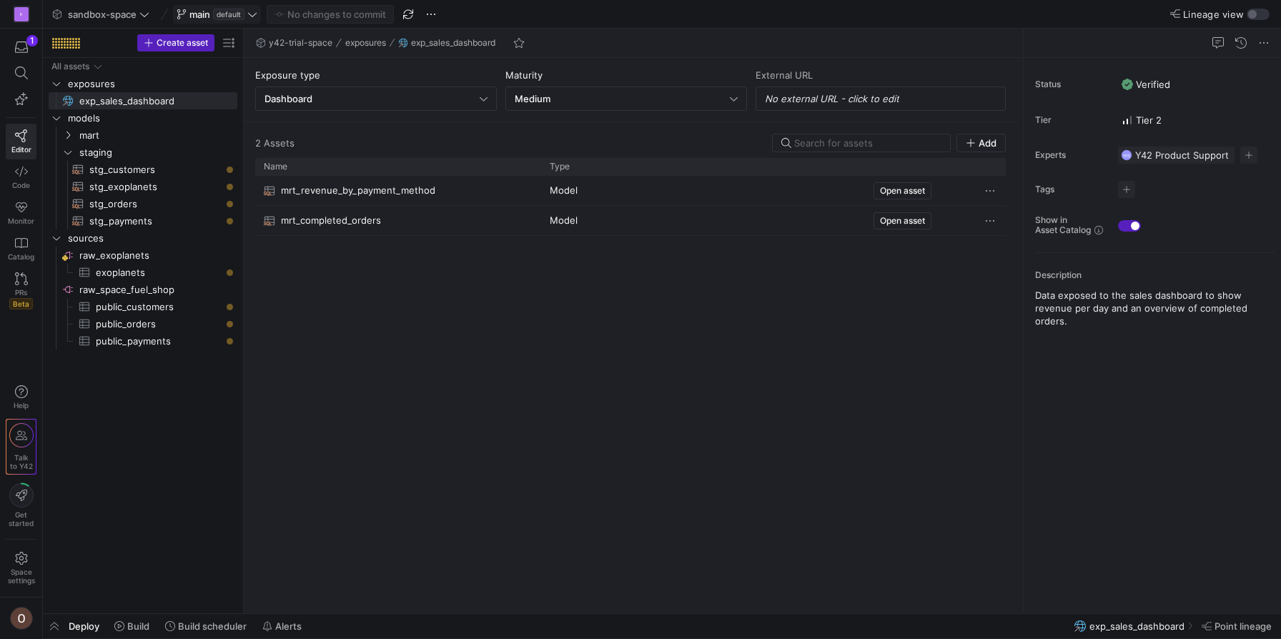
click at [222, 17] on span "default" at bounding box center [228, 14] width 31 height 11
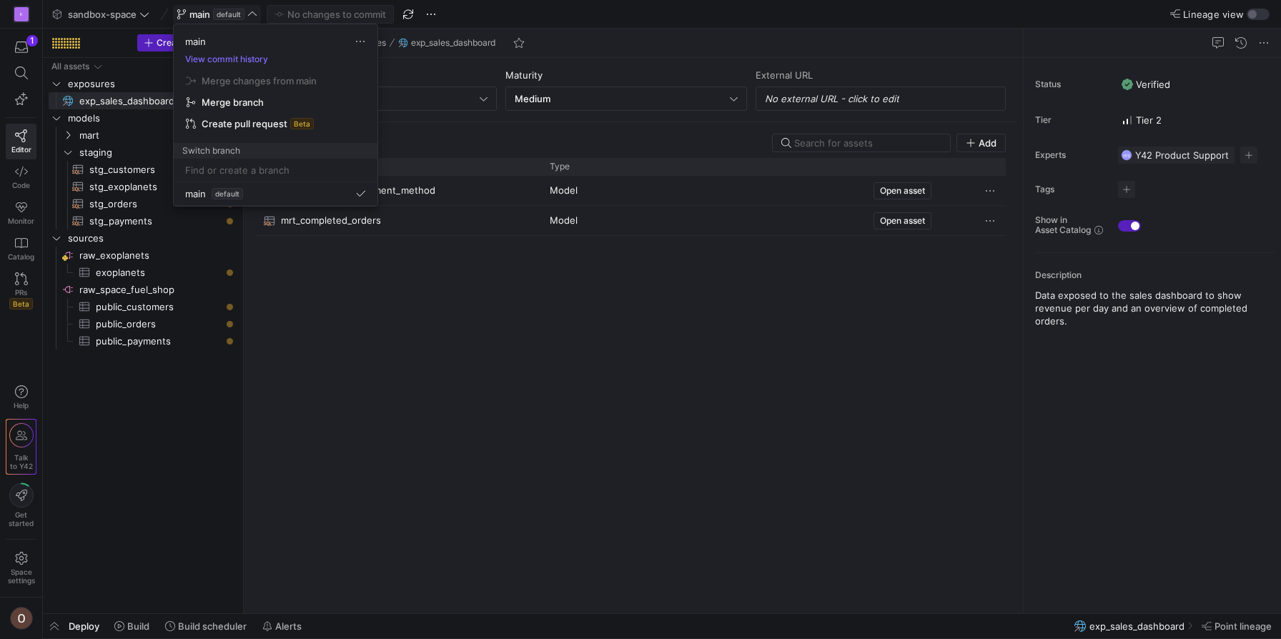
click at [222, 17] on div at bounding box center [640, 319] width 1281 height 639
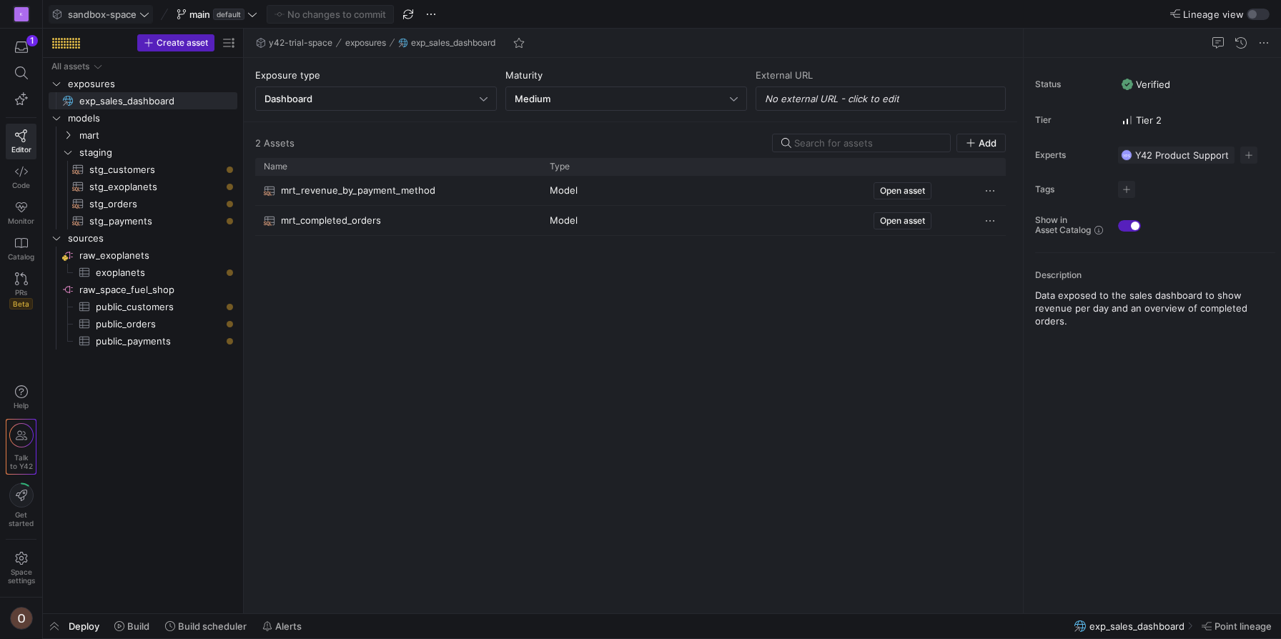
click at [144, 13] on icon at bounding box center [144, 14] width 10 height 10
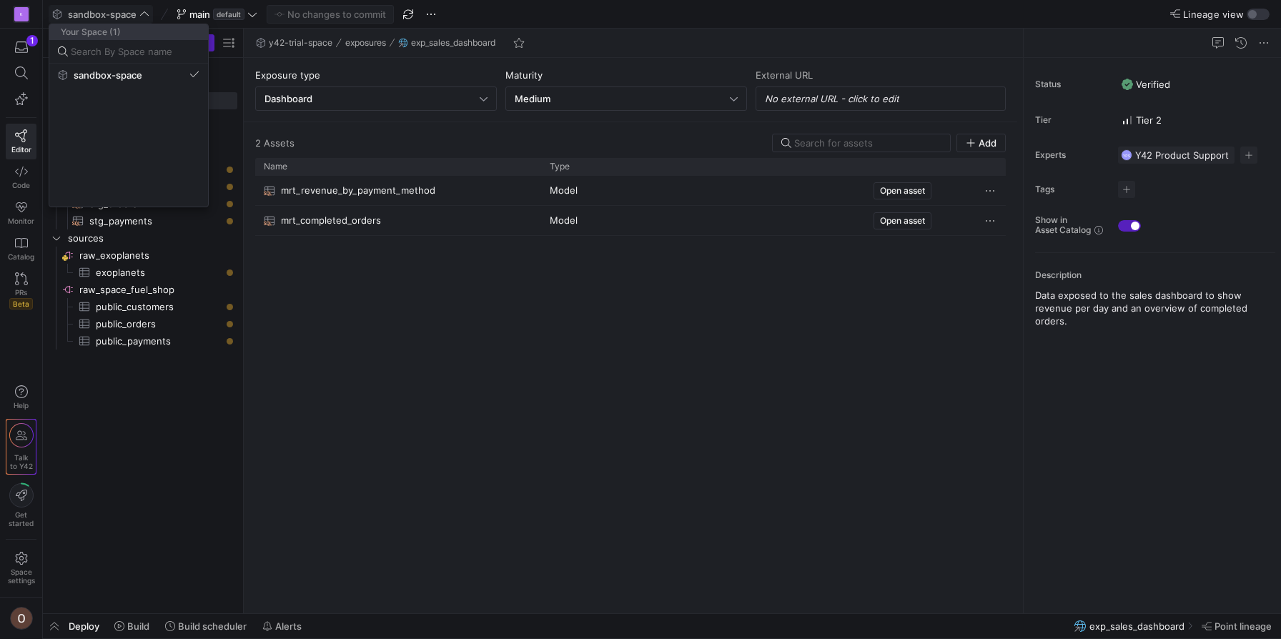
click at [21, 7] on div at bounding box center [640, 319] width 1281 height 639
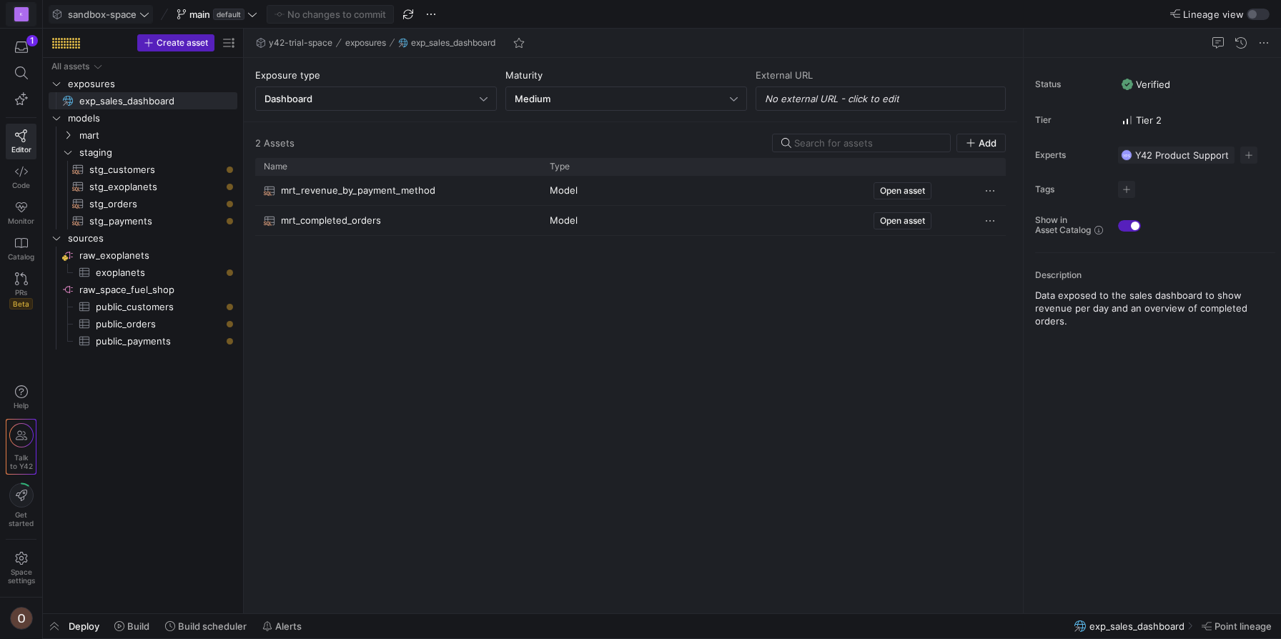
click at [21, 15] on div "K" at bounding box center [21, 14] width 14 height 14
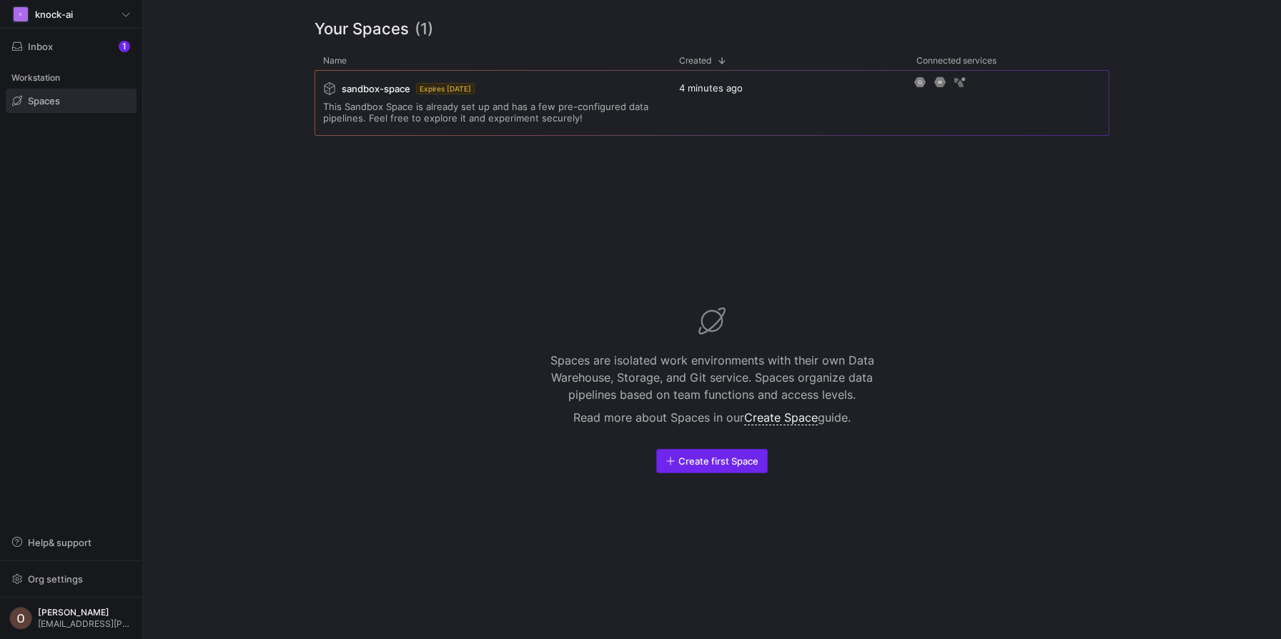
click at [710, 472] on span "button" at bounding box center [712, 461] width 110 height 23
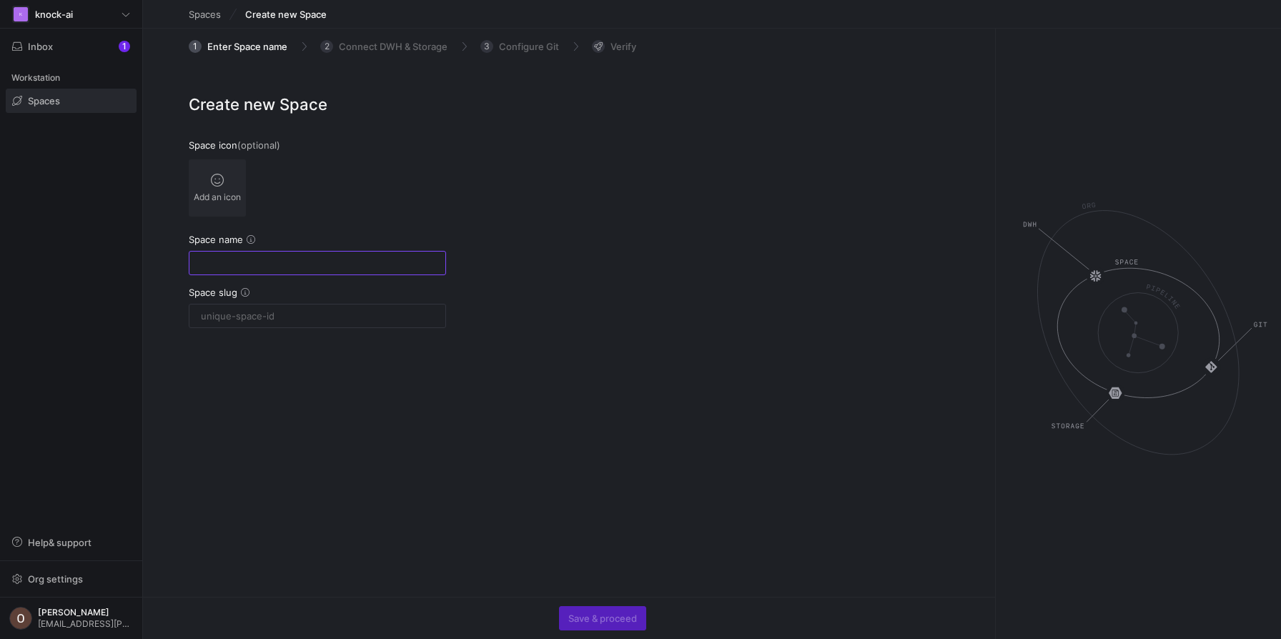
type input "k"
type input "kn"
type input "kno"
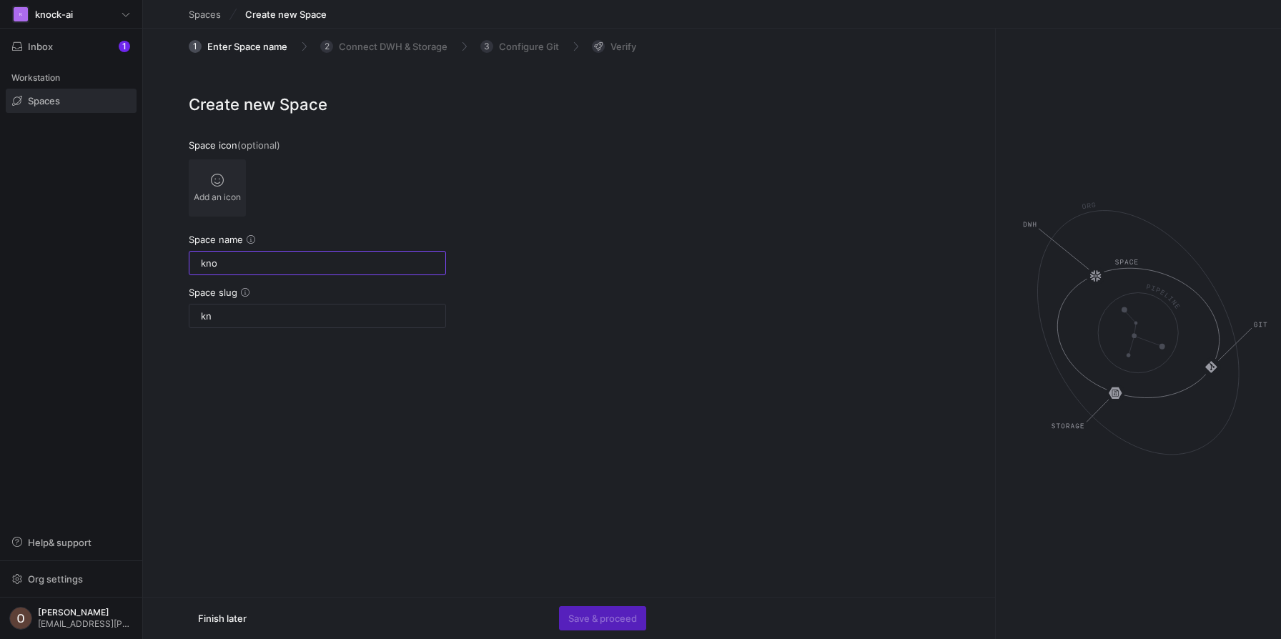
type input "kno"
type input "knoc"
type input "knock"
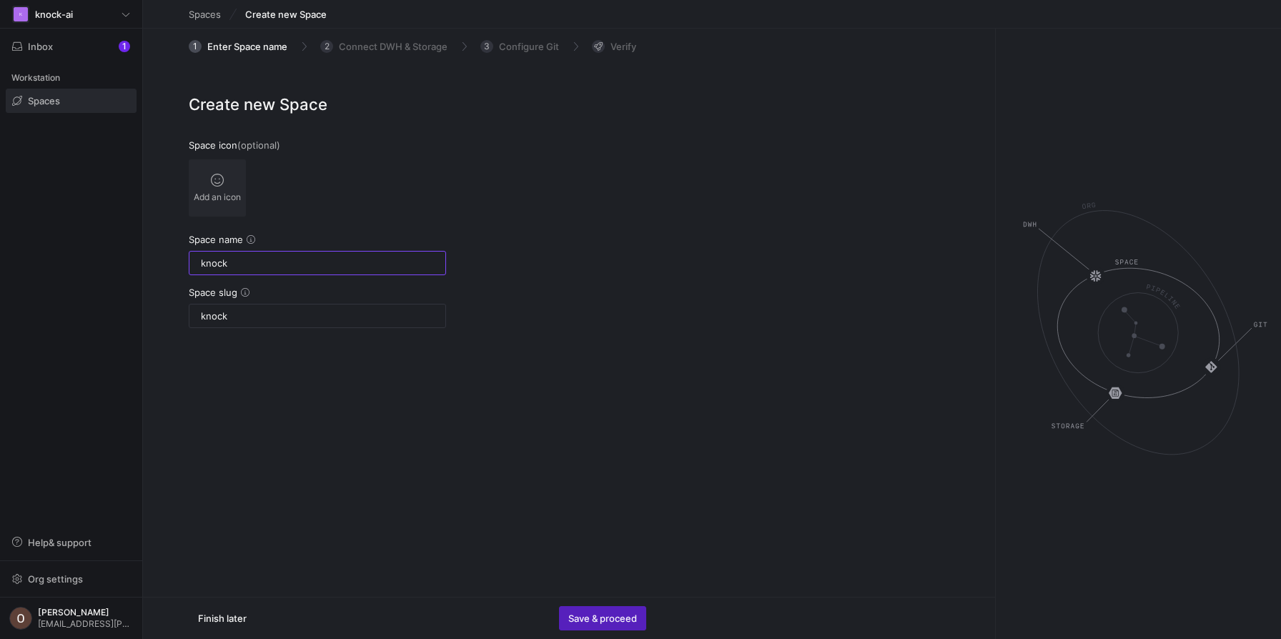
type input "knock-"
type input "knock-d"
type input "knock-de"
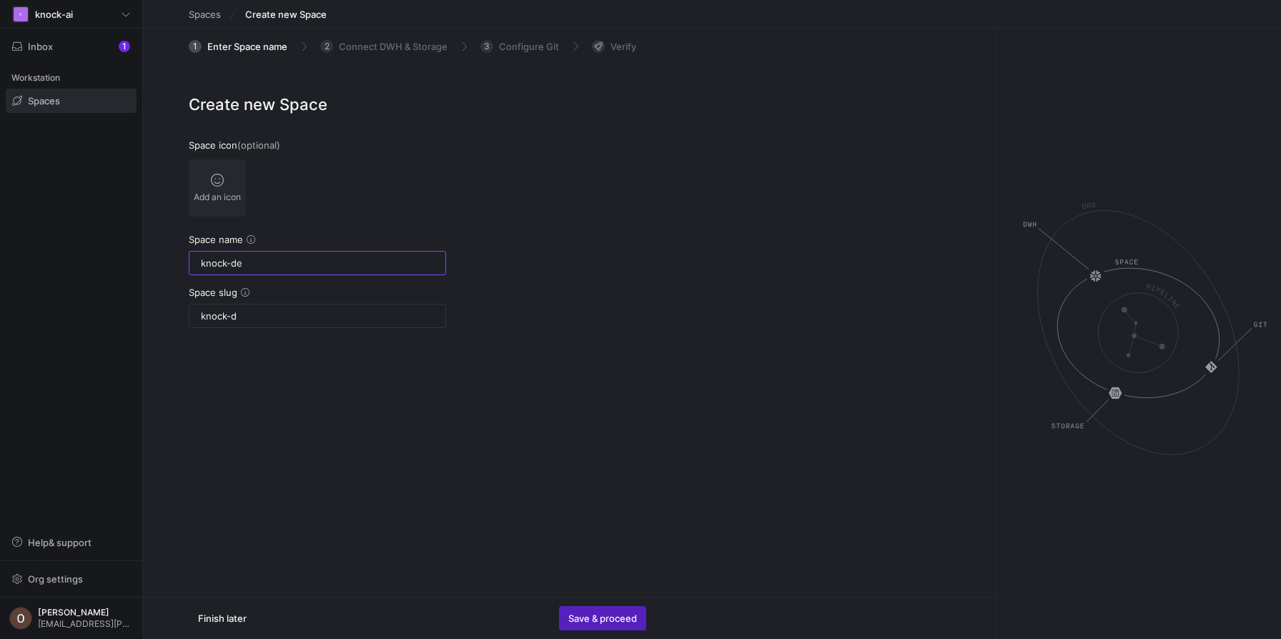
type input "knock-de"
type input "knock-dem"
type input "knock-demo"
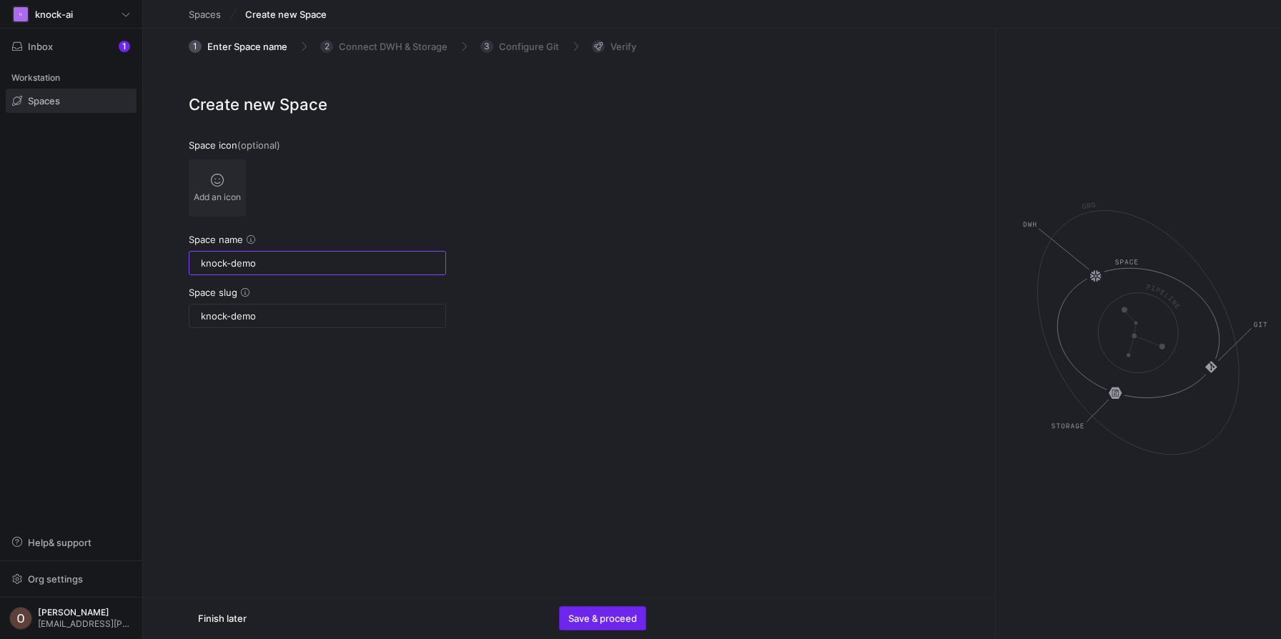
type input "knock-demo"
click at [634, 623] on span "Save & proceed" at bounding box center [602, 617] width 69 height 11
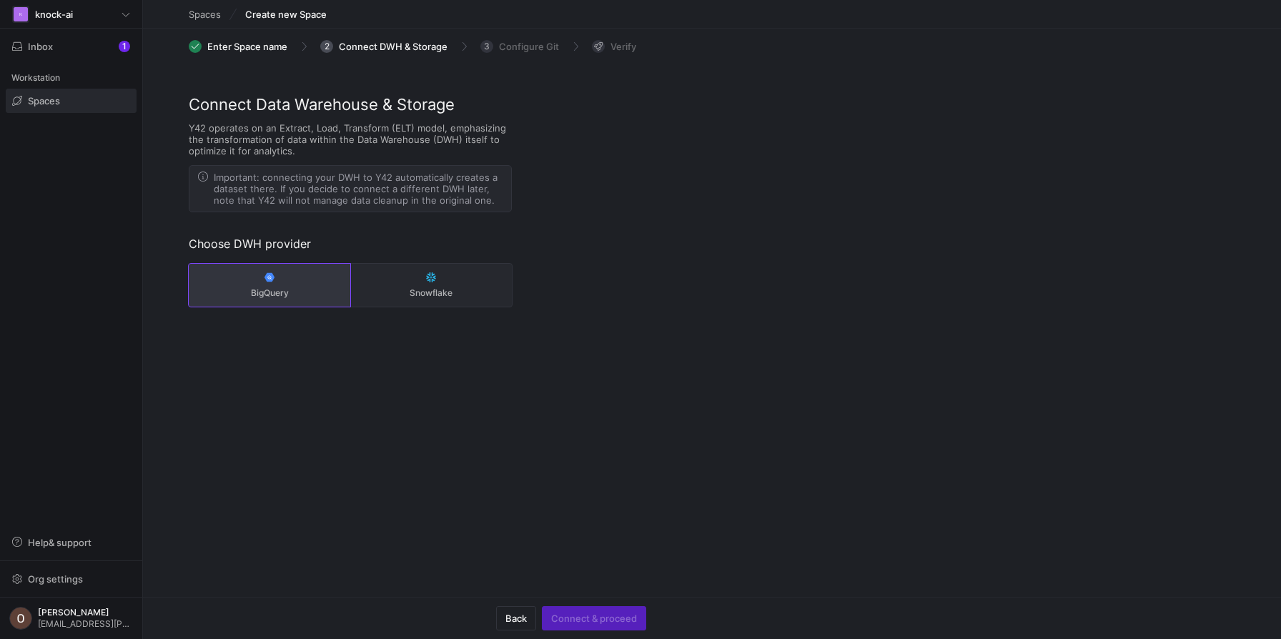
click at [265, 281] on icon at bounding box center [269, 277] width 10 height 10
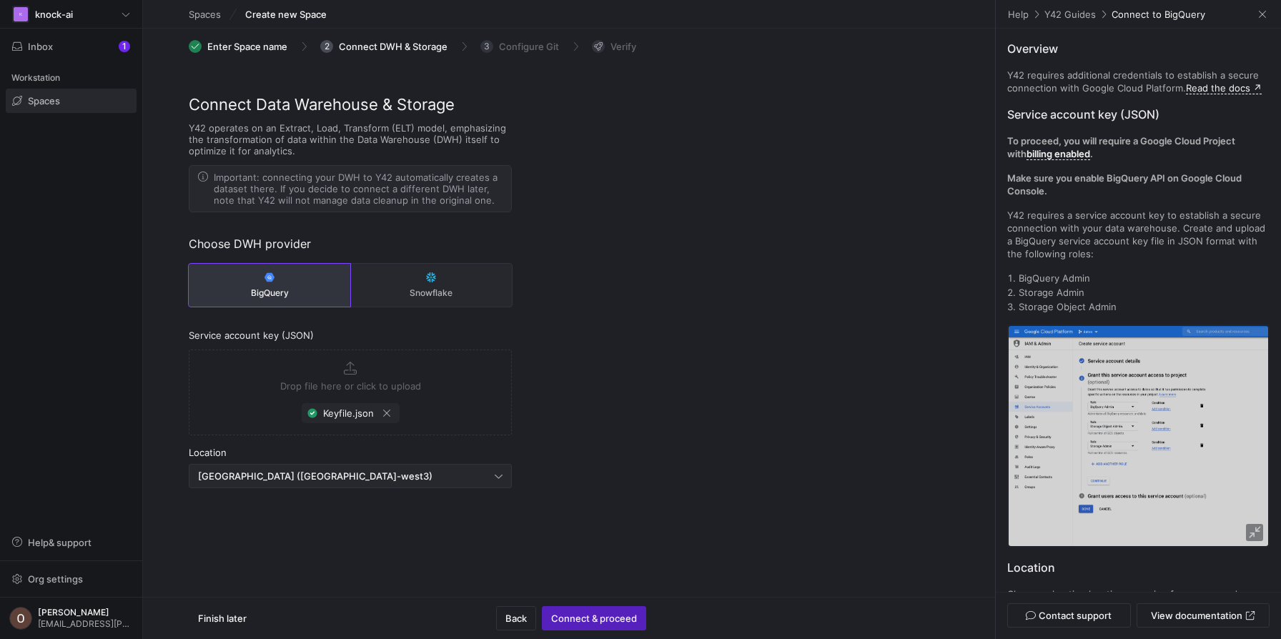
click at [386, 483] on div "[GEOGRAPHIC_DATA] ([GEOGRAPHIC_DATA]-west3)" at bounding box center [350, 476] width 304 height 23
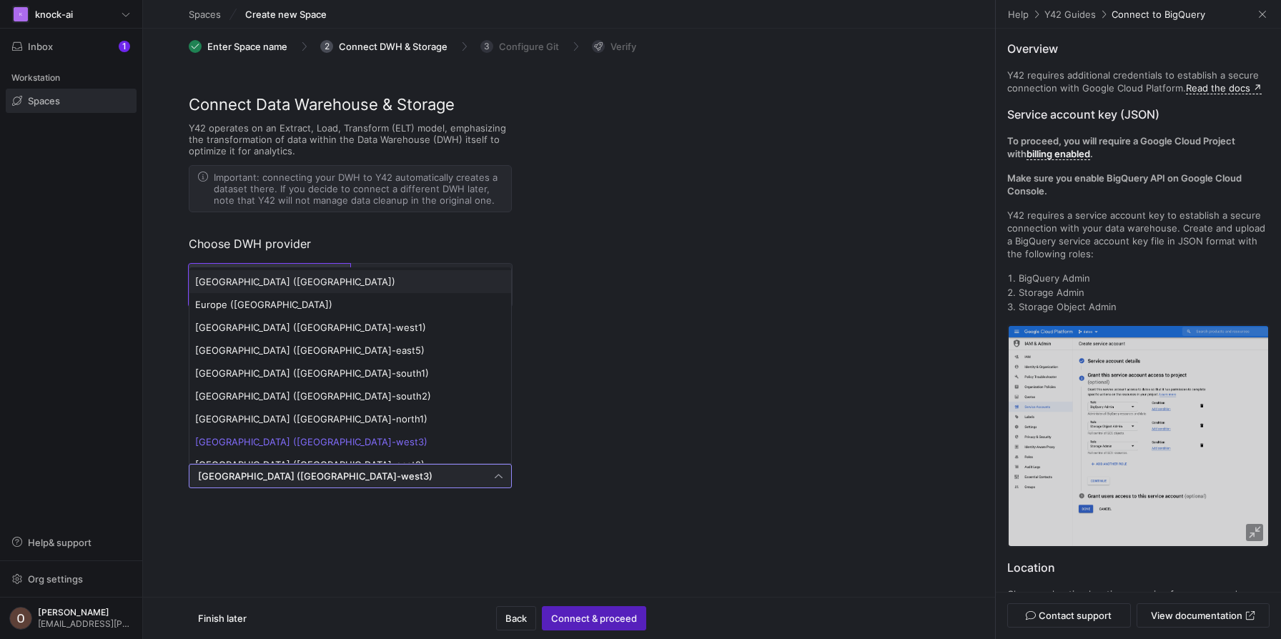
click at [314, 275] on mat-option "[GEOGRAPHIC_DATA] ([GEOGRAPHIC_DATA])" at bounding box center [350, 281] width 322 height 23
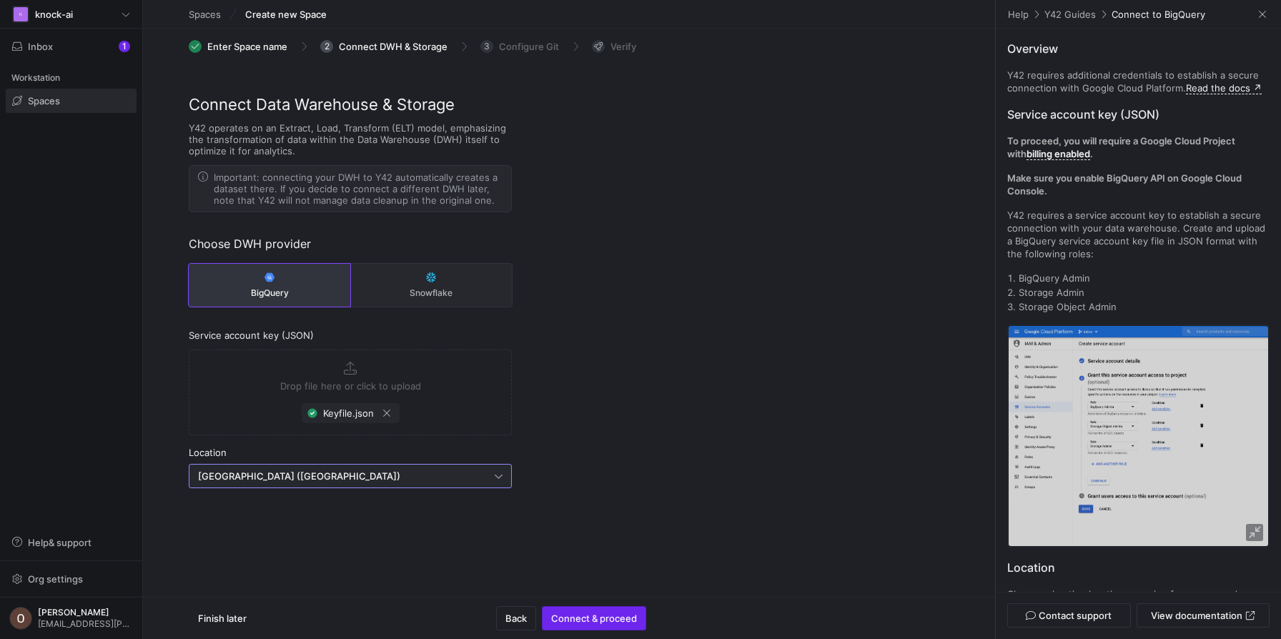
click at [622, 615] on span "Connect & proceed" at bounding box center [594, 617] width 86 height 11
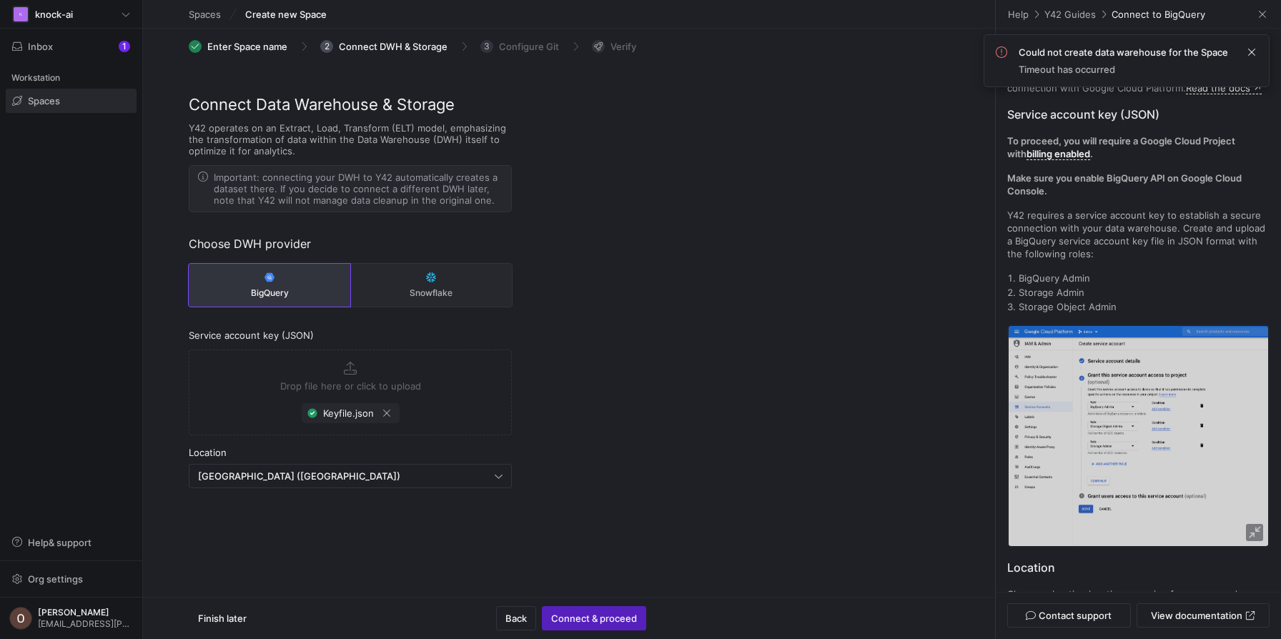
click at [560, 524] on div "Connect Data Warehouse & Storage Y42 operates on an Extract, Load, Transform (E…" at bounding box center [569, 333] width 852 height 481
click at [379, 176] on span "Important: connecting your DWH to Y42 automatically creates a dataset there. If…" at bounding box center [358, 189] width 289 height 34
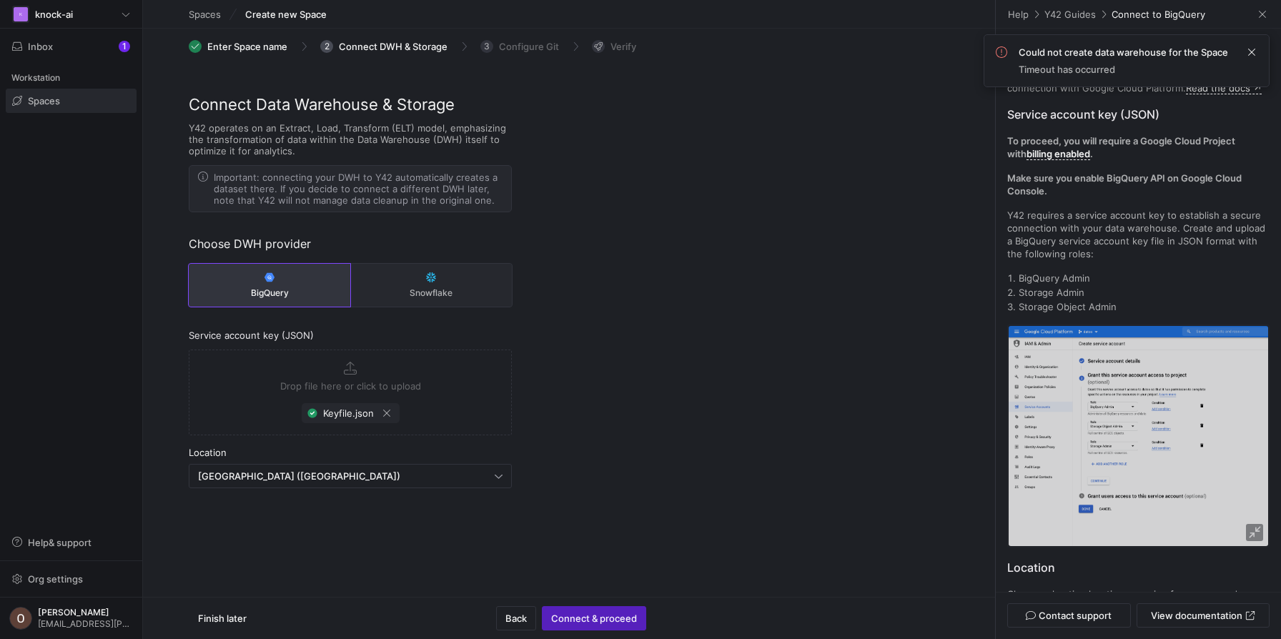
drag, startPoint x: 349, startPoint y: 187, endPoint x: 383, endPoint y: 189, distance: 33.6
click at [383, 189] on span "Important: connecting your DWH to Y42 automatically creates a dataset there. If…" at bounding box center [358, 189] width 289 height 34
drag, startPoint x: 352, startPoint y: 128, endPoint x: 405, endPoint y: 135, distance: 54.1
click at [405, 135] on span "Y42 operates on an Extract, Load, Transform (ELT) model, emphasizing the transf…" at bounding box center [350, 139] width 323 height 34
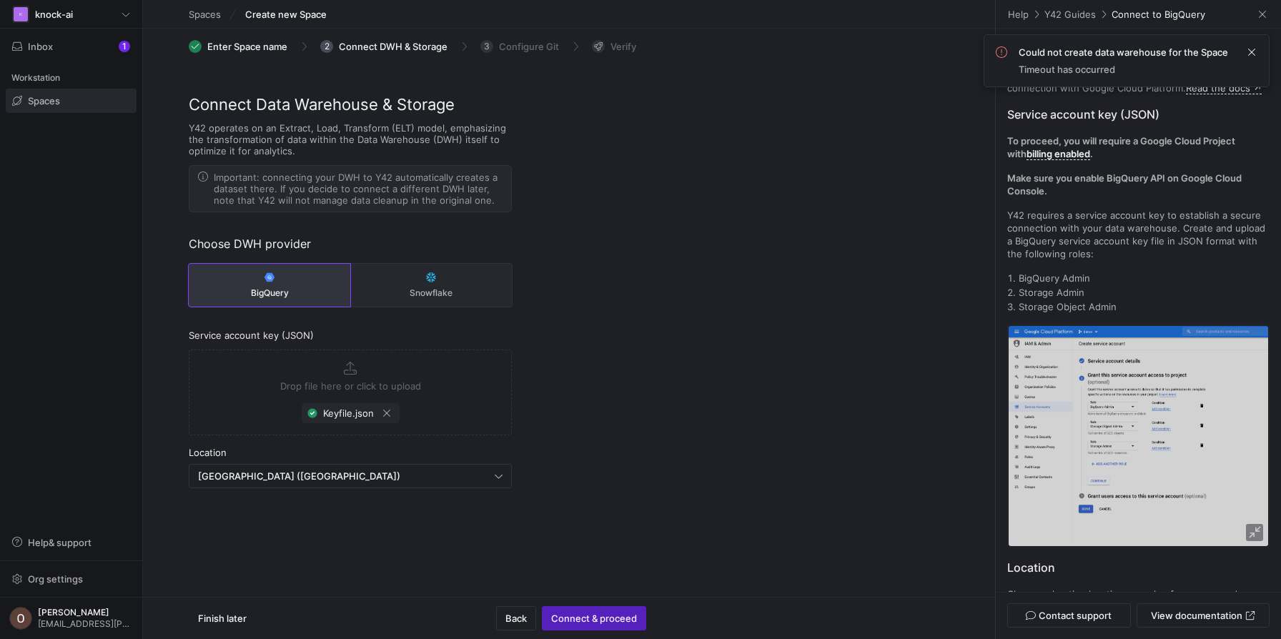
click at [405, 135] on span "Y42 operates on an Extract, Load, Transform (ELT) model, emphasizing the transf…" at bounding box center [350, 139] width 323 height 34
